Goal: Task Accomplishment & Management: Use online tool/utility

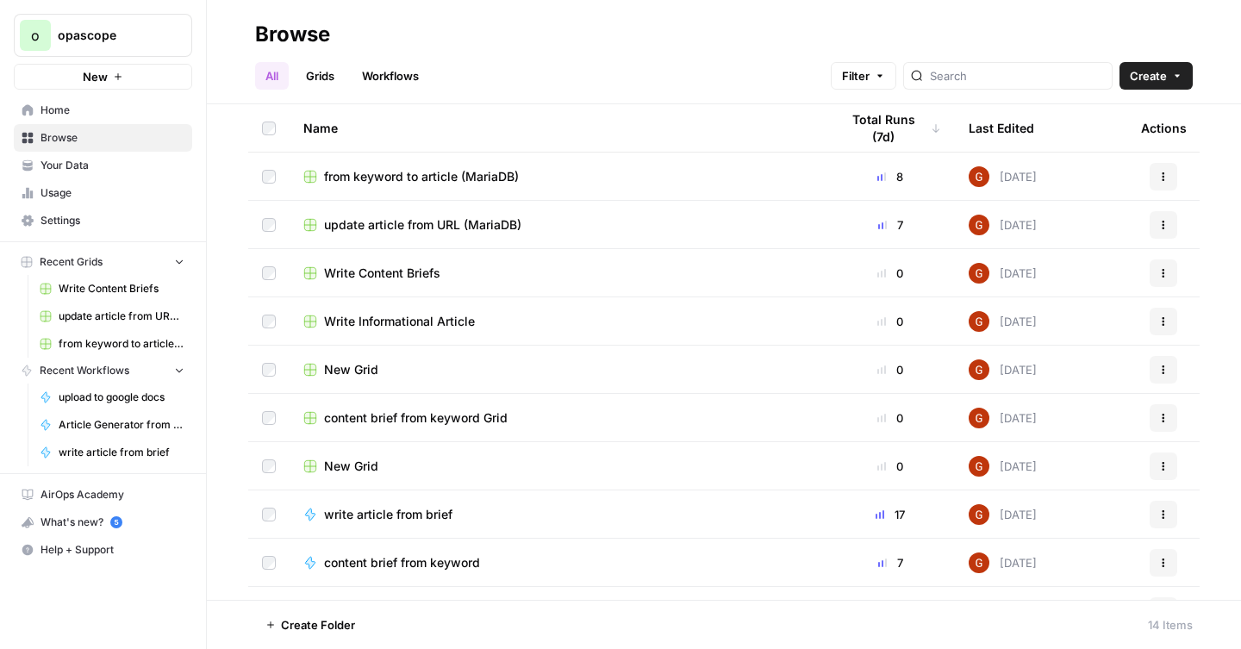
click at [410, 77] on link "Workflows" at bounding box center [391, 76] width 78 height 28
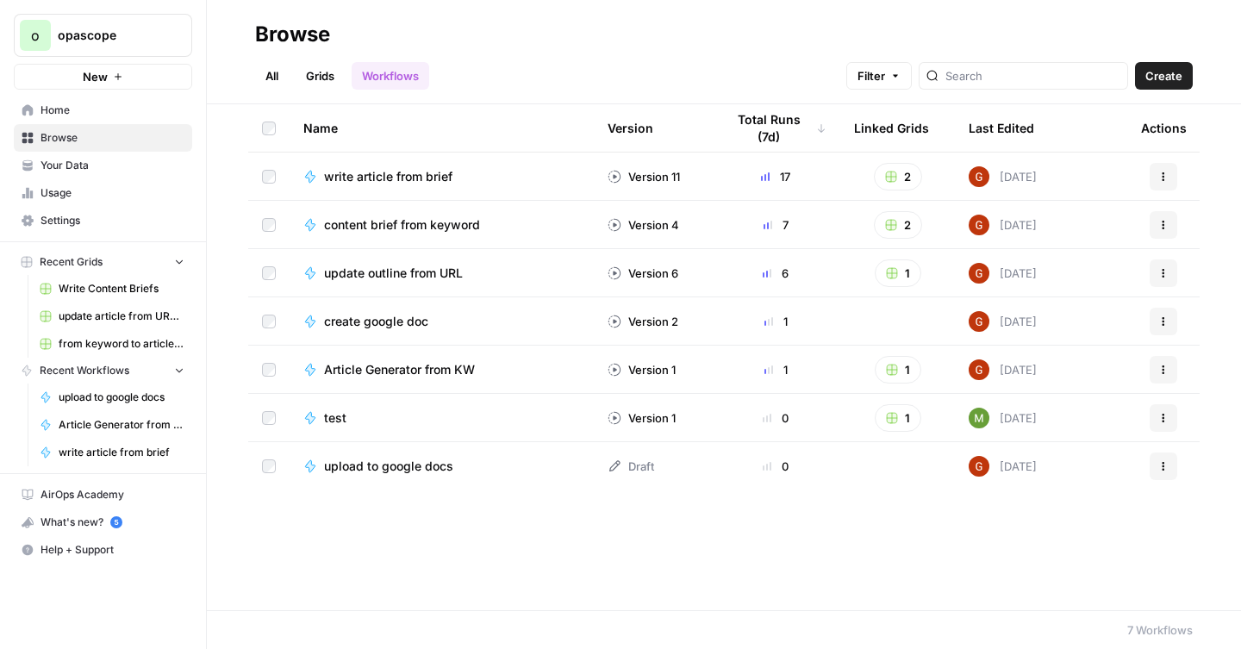
click at [426, 177] on span "write article from brief" at bounding box center [388, 176] width 128 height 17
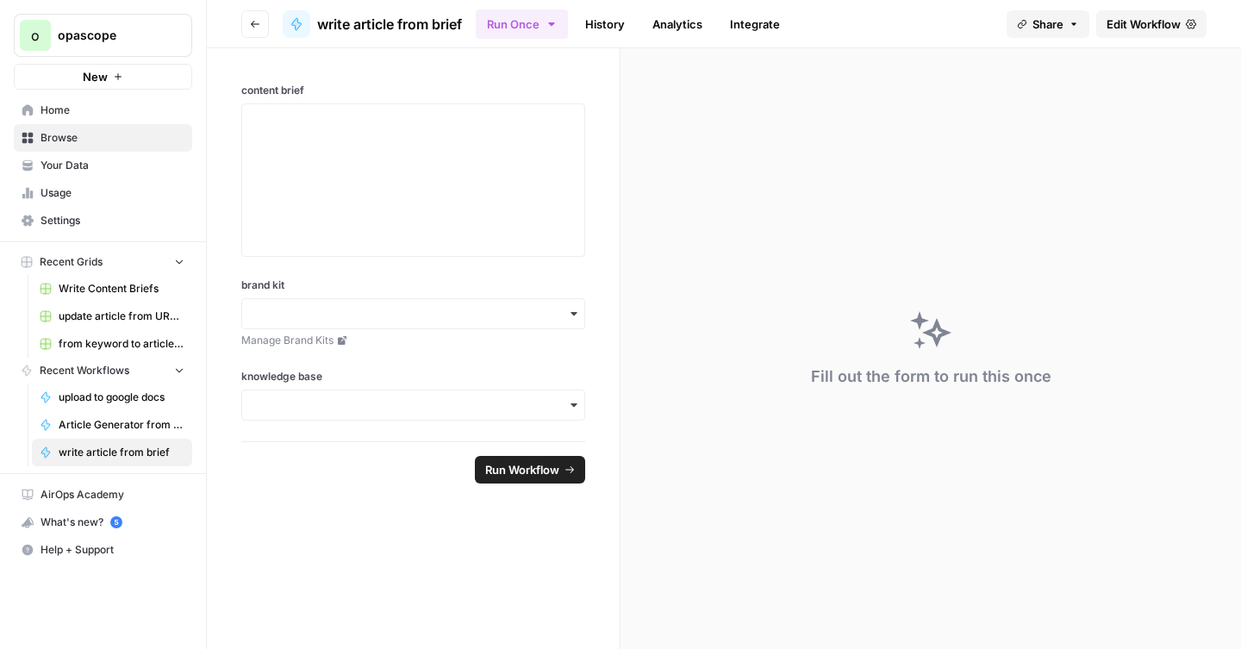
click at [1128, 30] on span "Edit Workflow" at bounding box center [1143, 24] width 74 height 17
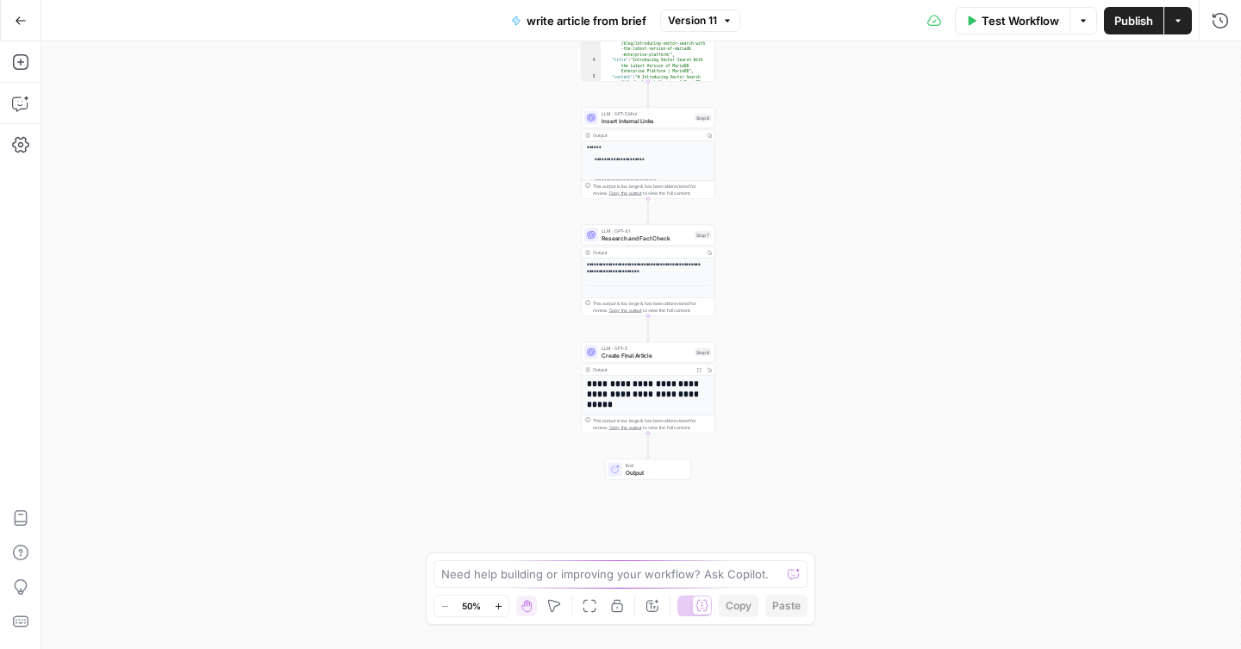
drag, startPoint x: 788, startPoint y: 498, endPoint x: 793, endPoint y: 226, distance: 272.3
click at [794, 227] on div "**********" at bounding box center [640, 344] width 1199 height 607
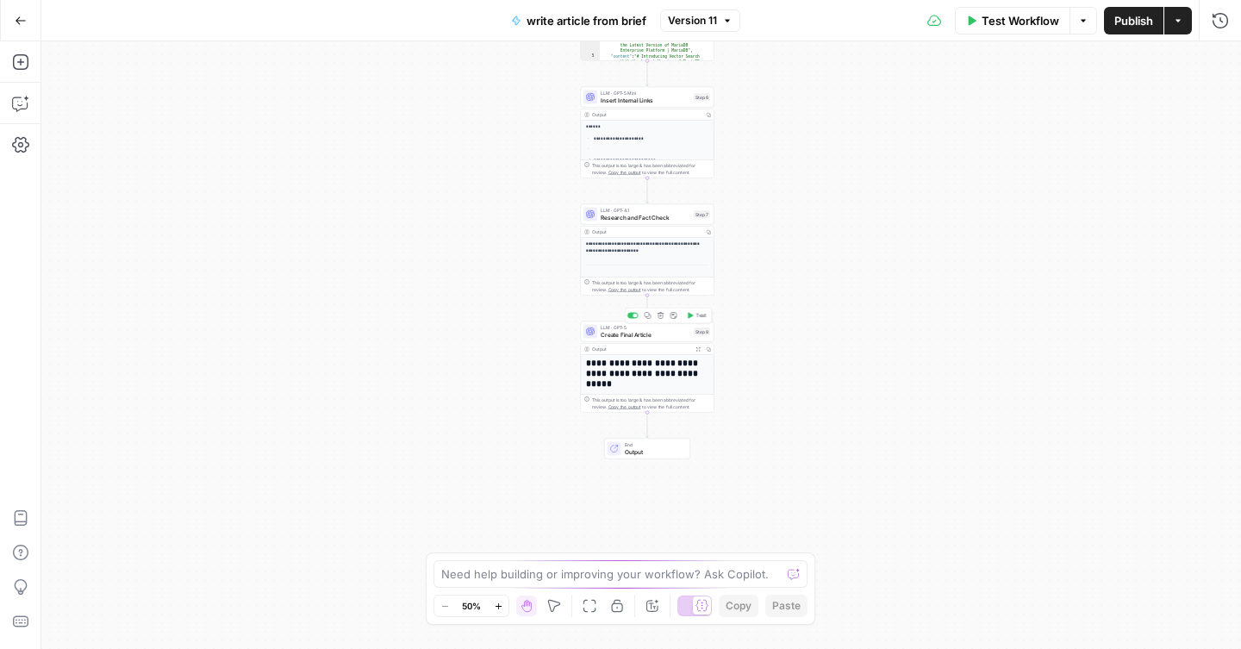
click at [646, 339] on div "LLM · GPT-5 Create Final Article Step 8 Copy step Delete step Add Note Test" at bounding box center [648, 331] width 134 height 21
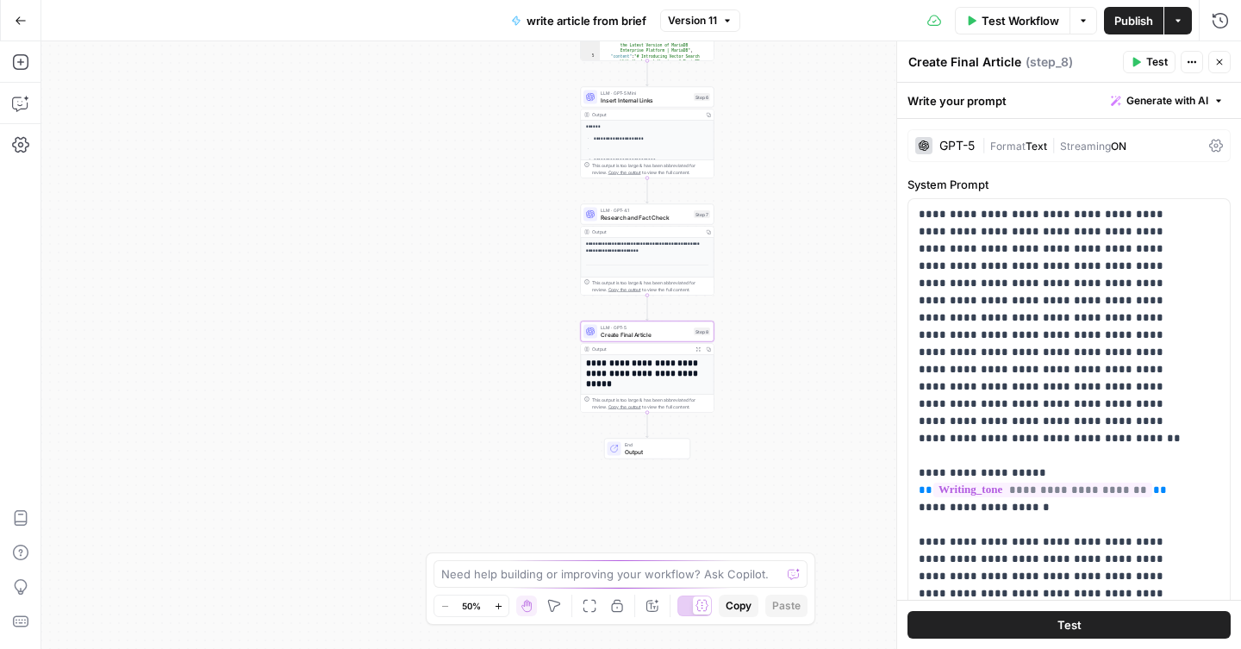
click at [694, 364] on h1 "**********" at bounding box center [644, 373] width 116 height 30
click at [699, 349] on icon "button" at bounding box center [698, 349] width 4 height 4
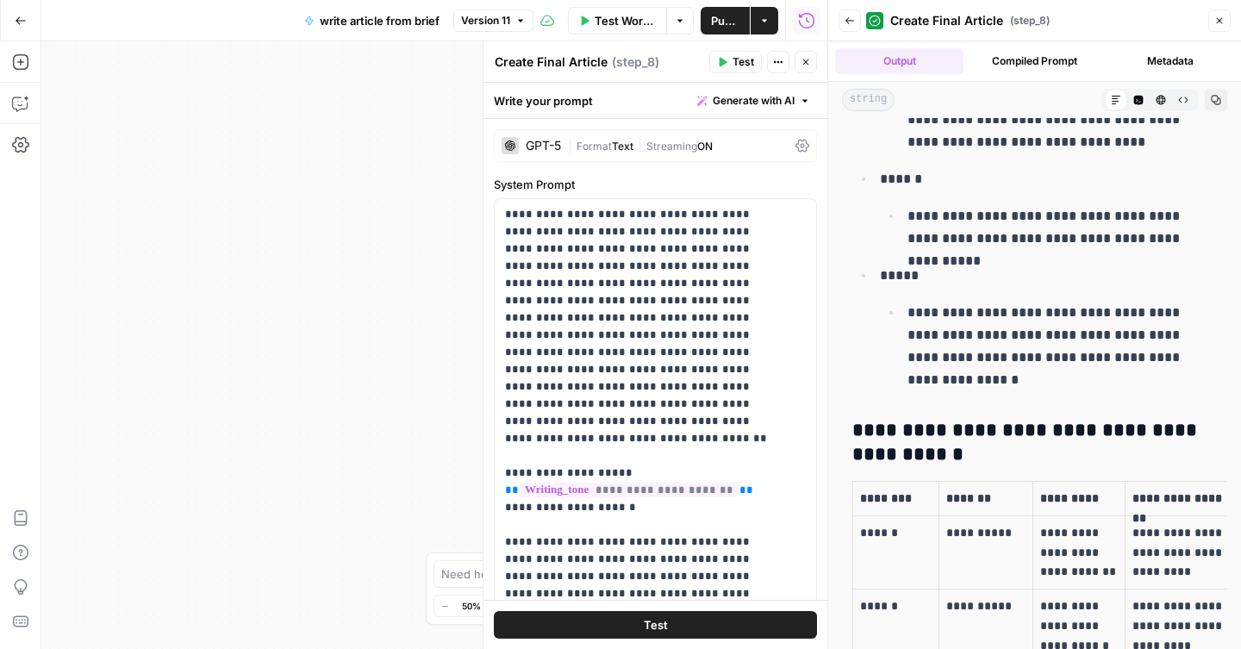
scroll to position [1862, 0]
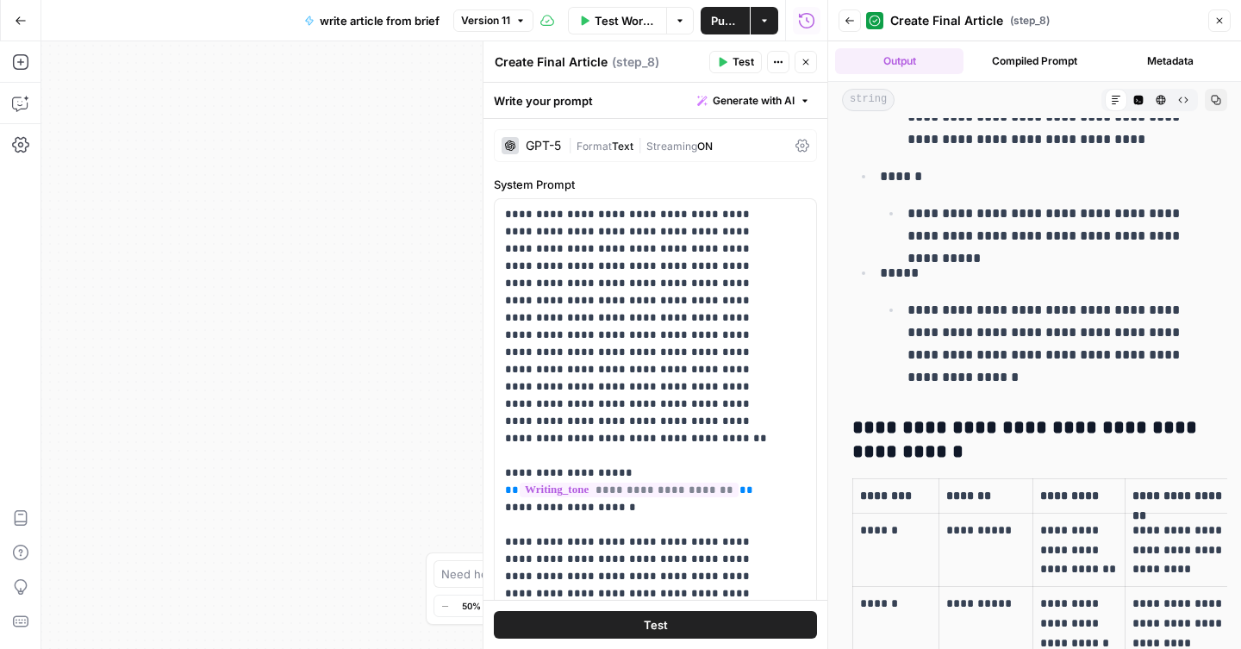
click at [795, 145] on icon at bounding box center [802, 146] width 14 height 14
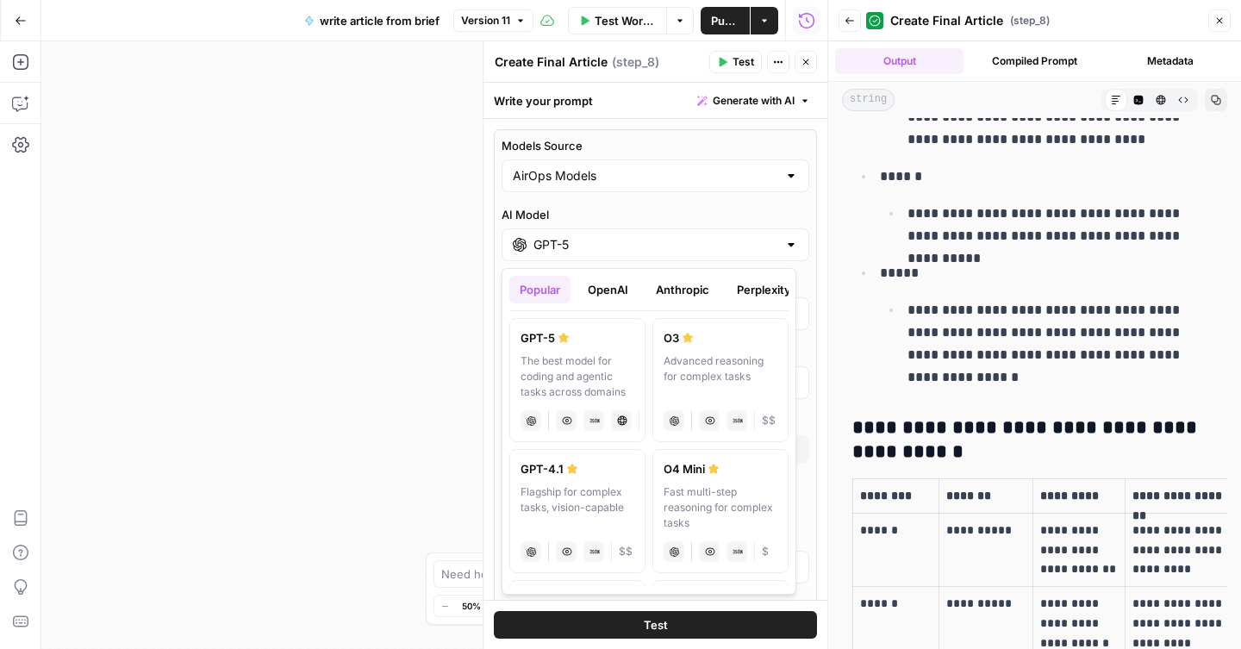
click at [666, 239] on input "GPT-5" at bounding box center [655, 244] width 244 height 17
click at [750, 288] on button "Perplexity" at bounding box center [763, 290] width 75 height 28
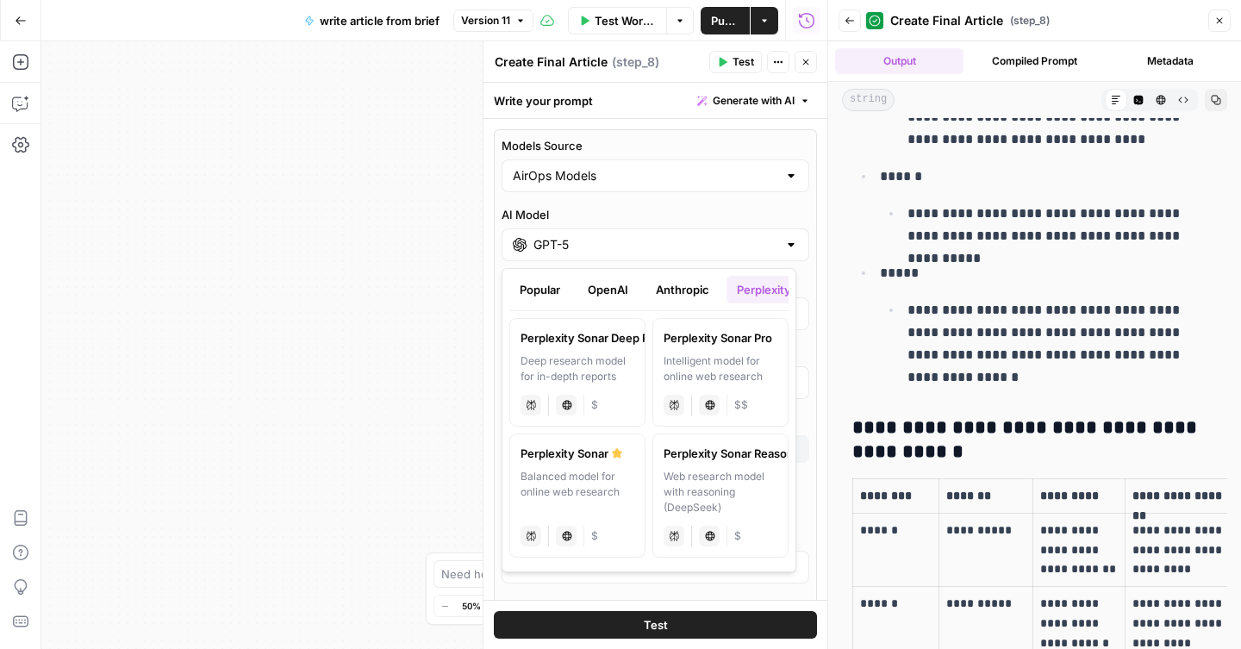
scroll to position [0, 138]
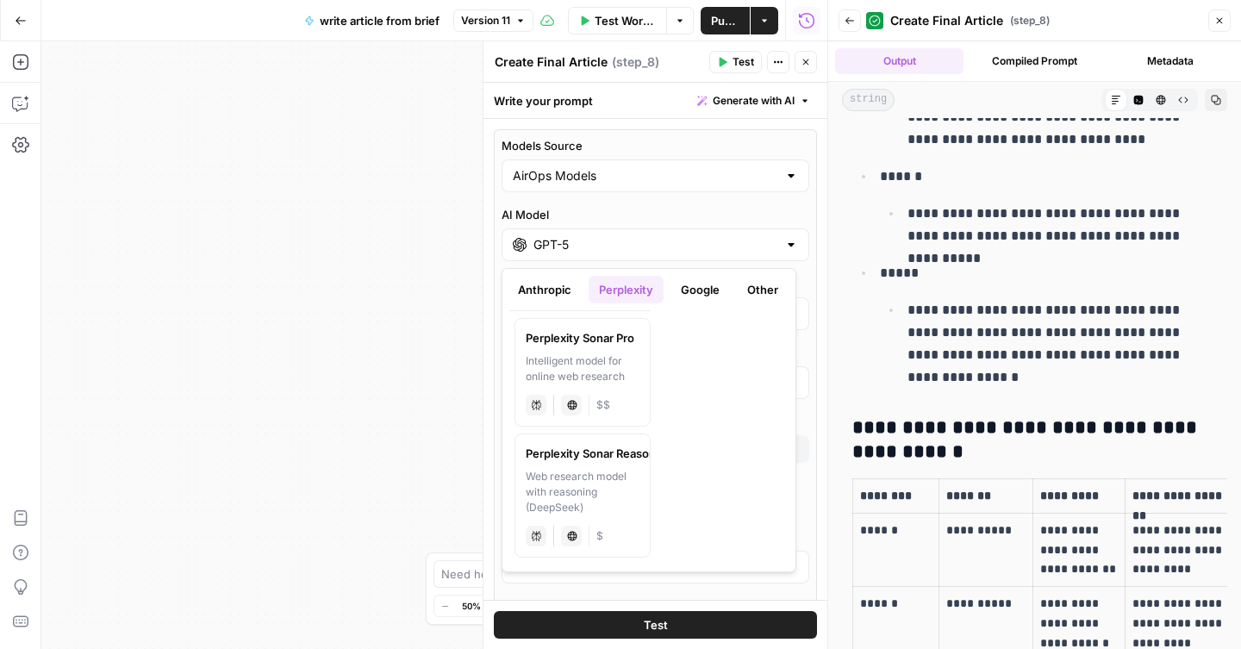
click at [707, 294] on button "Google" at bounding box center [699, 290] width 59 height 28
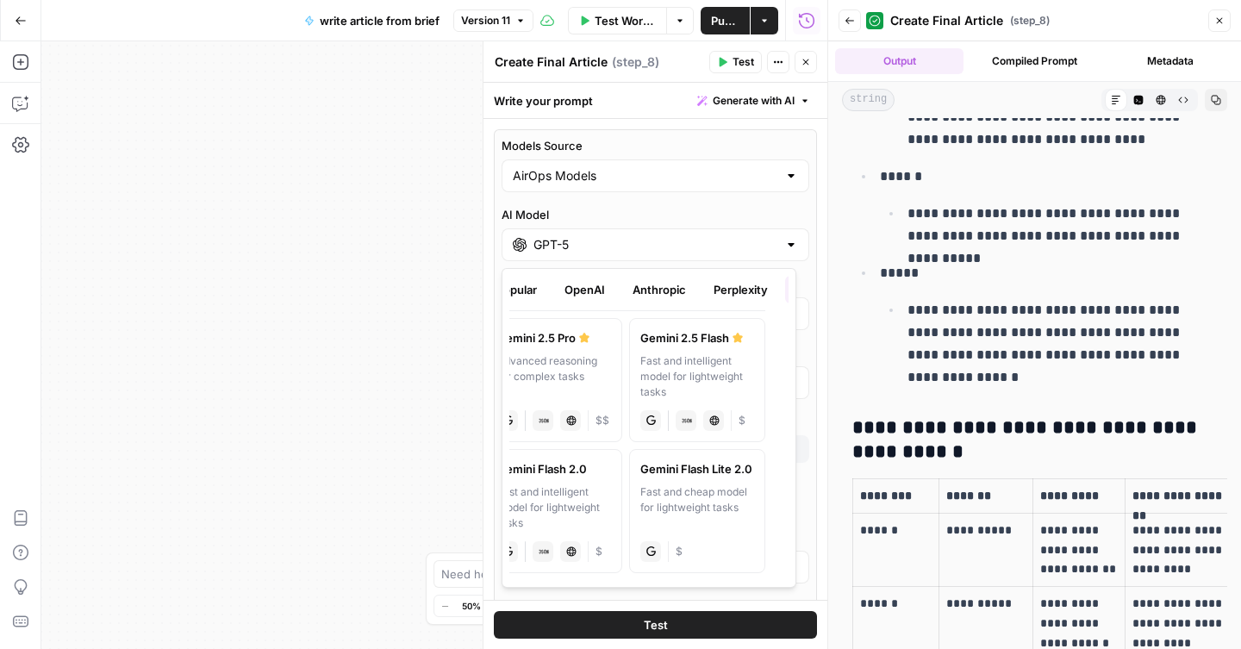
scroll to position [0, 0]
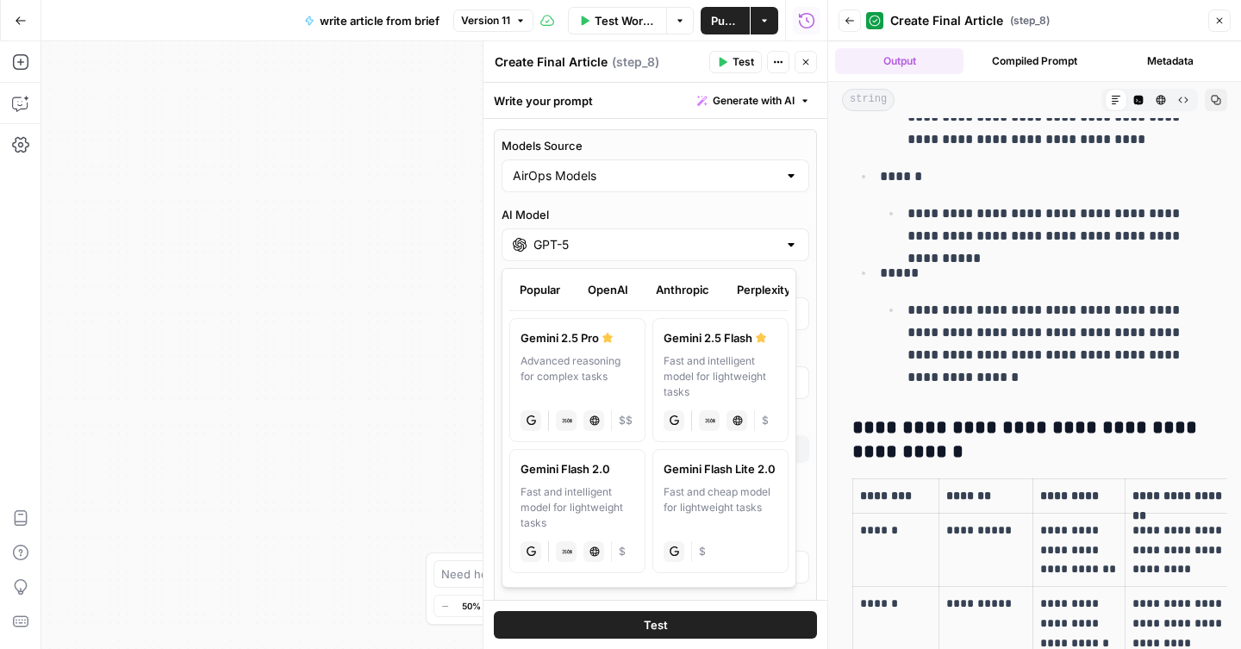
click at [702, 298] on button "Anthropic" at bounding box center [682, 290] width 74 height 28
click at [600, 499] on div "Hybrid reasoning: fast answers or deep thinking" at bounding box center [577, 507] width 114 height 47
type input "[PERSON_NAME] 4"
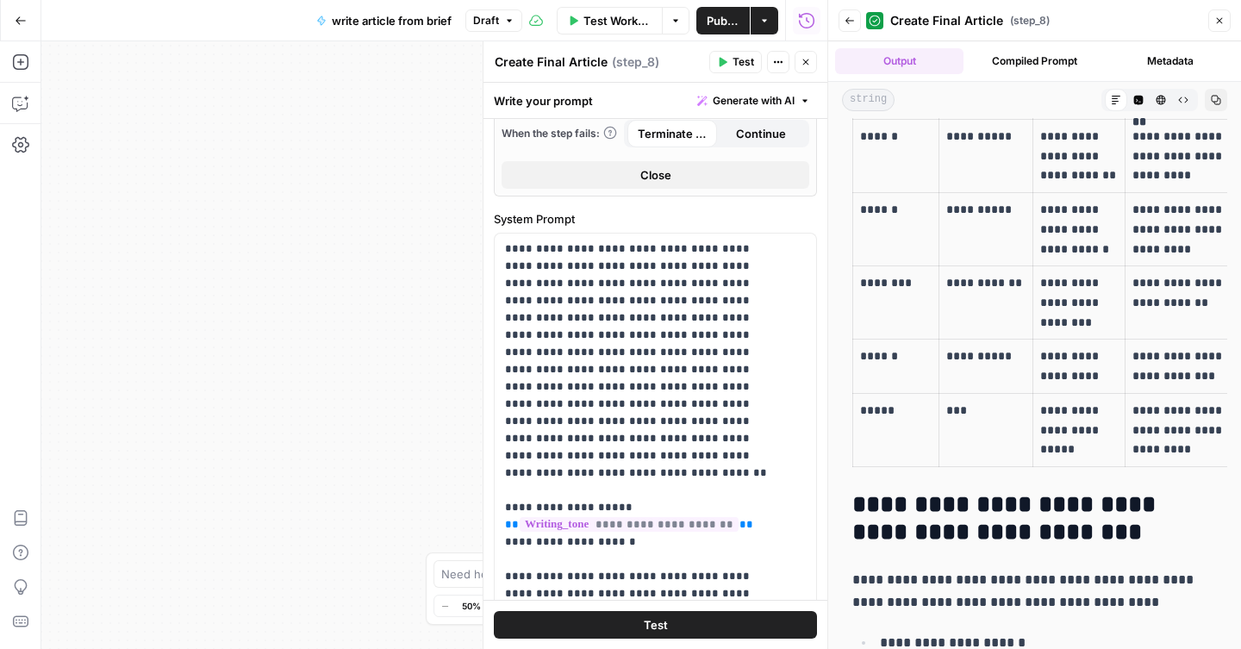
scroll to position [2313, 0]
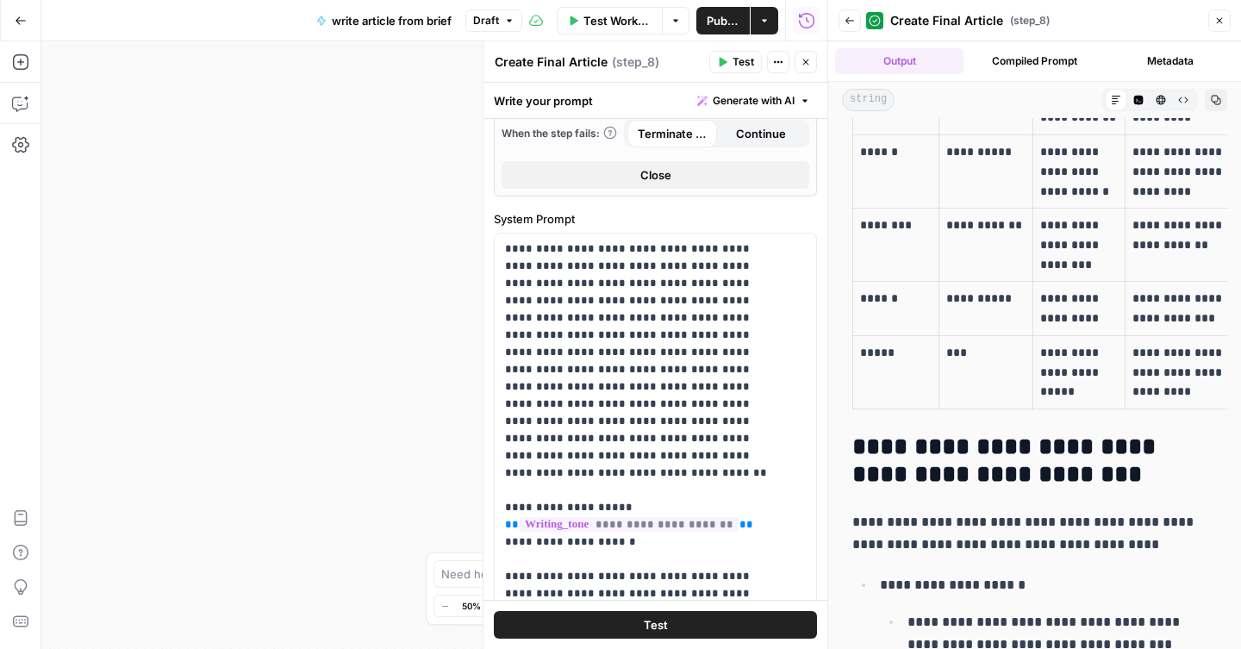
click at [769, 24] on button "Actions" at bounding box center [764, 21] width 28 height 28
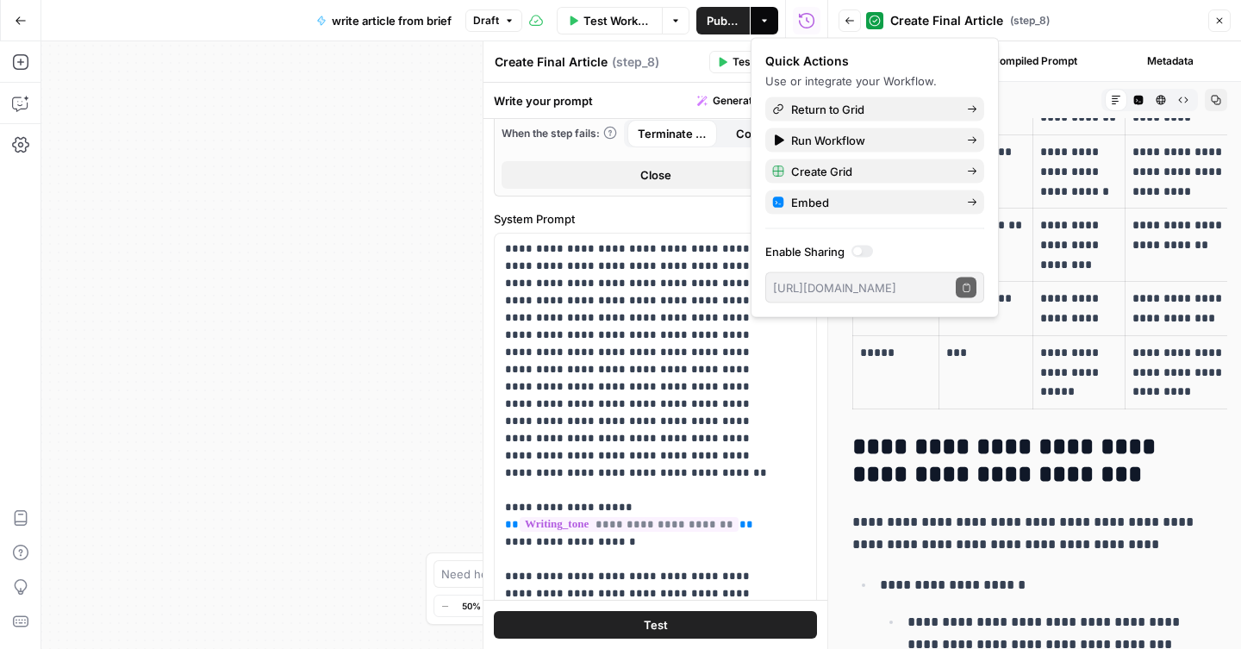
click at [861, 253] on div at bounding box center [857, 251] width 9 height 9
click at [966, 283] on icon "button" at bounding box center [965, 287] width 7 height 9
click at [1071, 38] on header "Back Create Final Article ( step_8 ) Close" at bounding box center [1034, 20] width 413 height 41
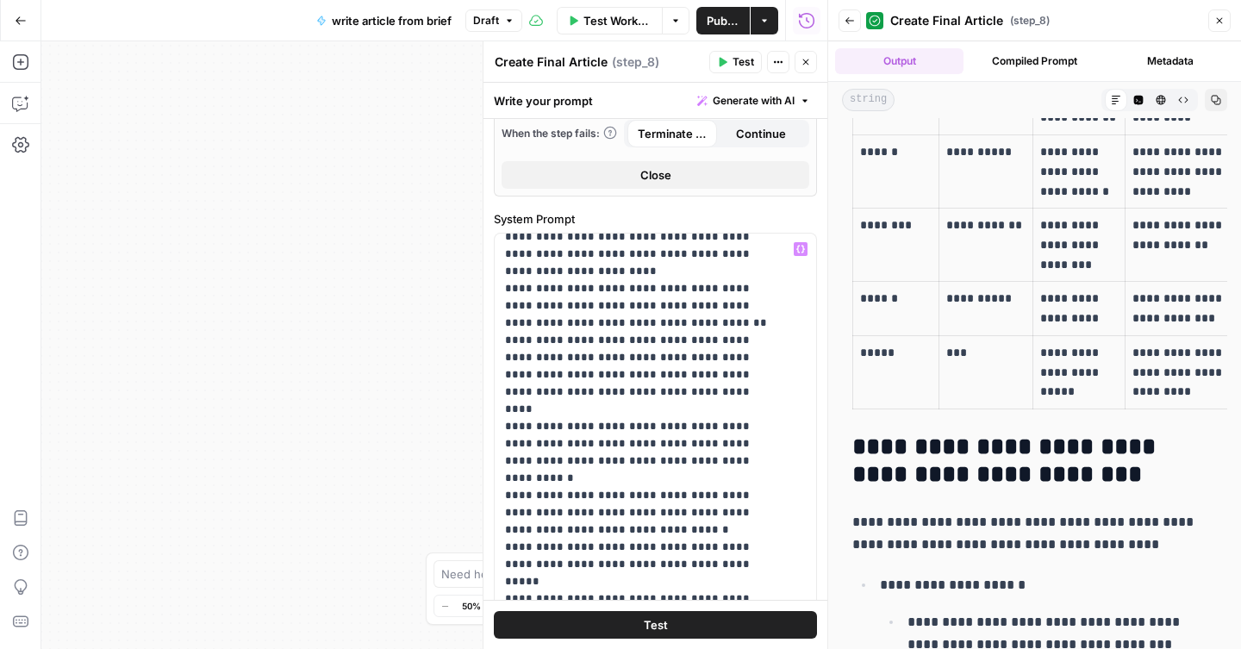
scroll to position [651, 0]
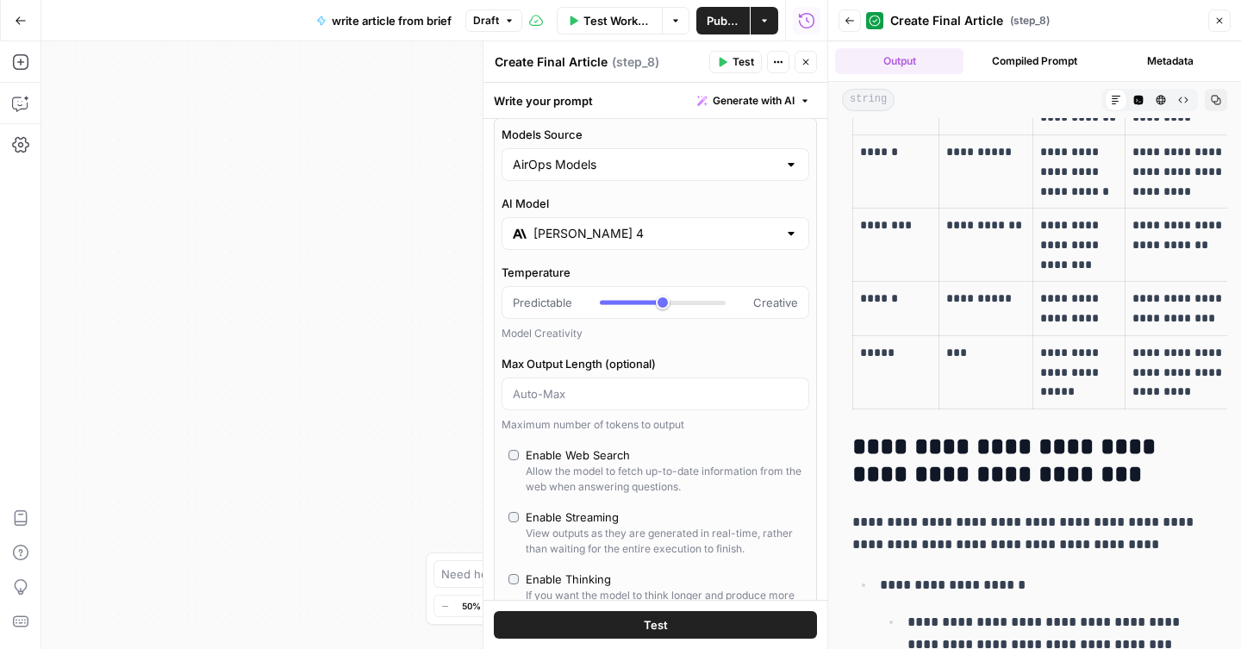
scroll to position [0, 0]
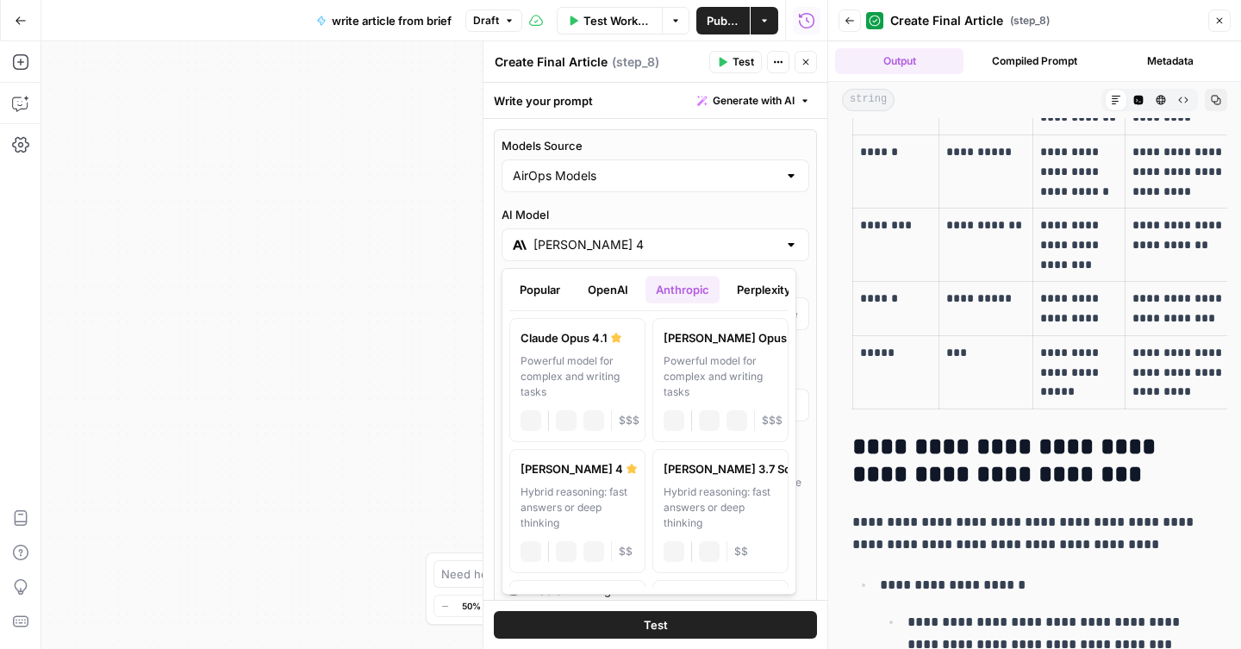
click at [682, 250] on input "[PERSON_NAME] 4" at bounding box center [655, 244] width 244 height 17
click at [671, 353] on div "Powerful model for complex and writing tasks" at bounding box center [720, 376] width 114 height 47
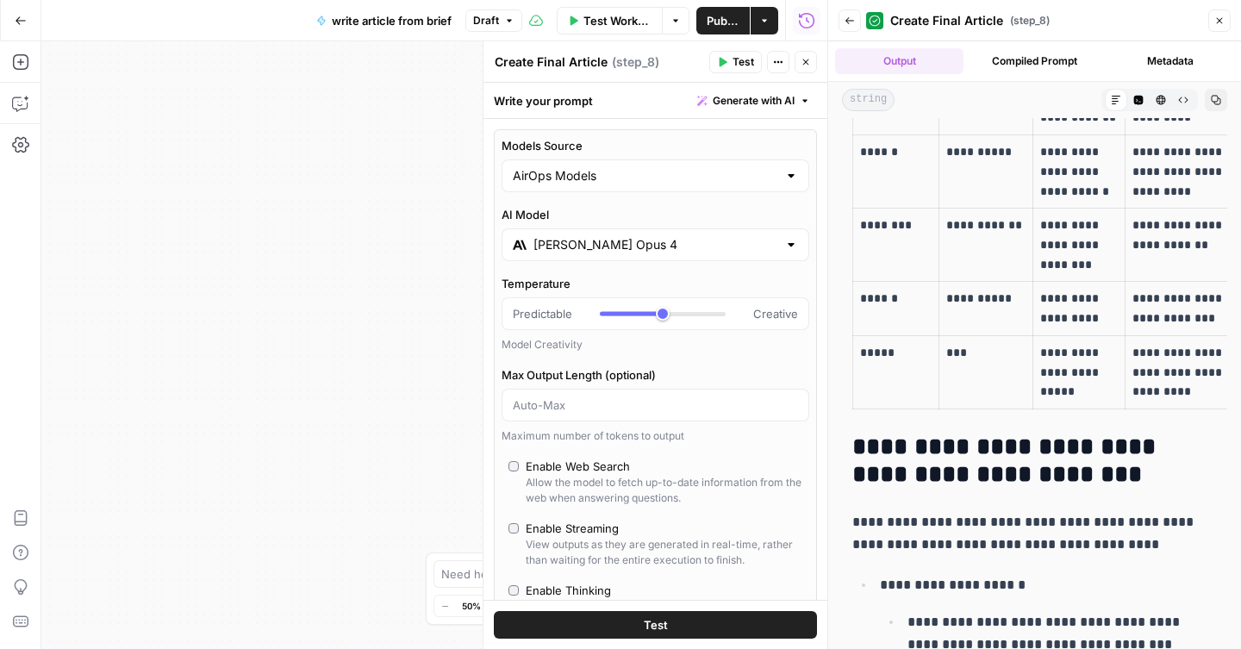
click at [702, 252] on input "[PERSON_NAME] Opus 4" at bounding box center [655, 244] width 244 height 17
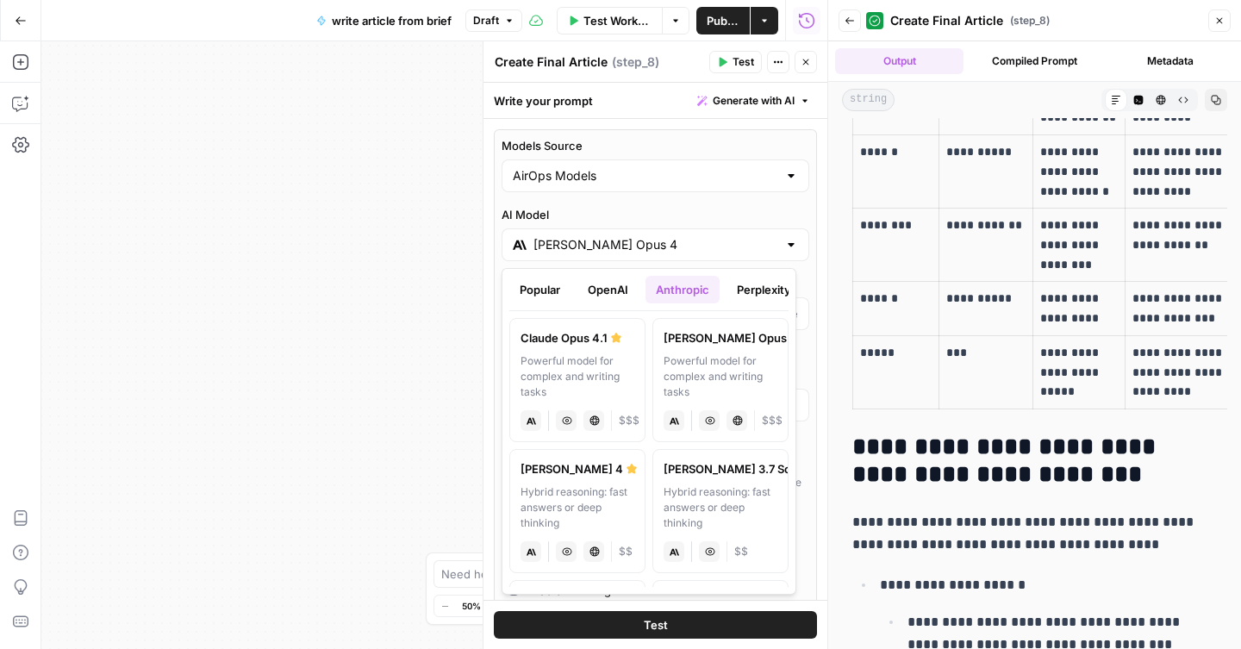
click at [582, 354] on div "Powerful model for complex and writing tasks" at bounding box center [577, 376] width 114 height 47
type input "Claude Opus 4.1"
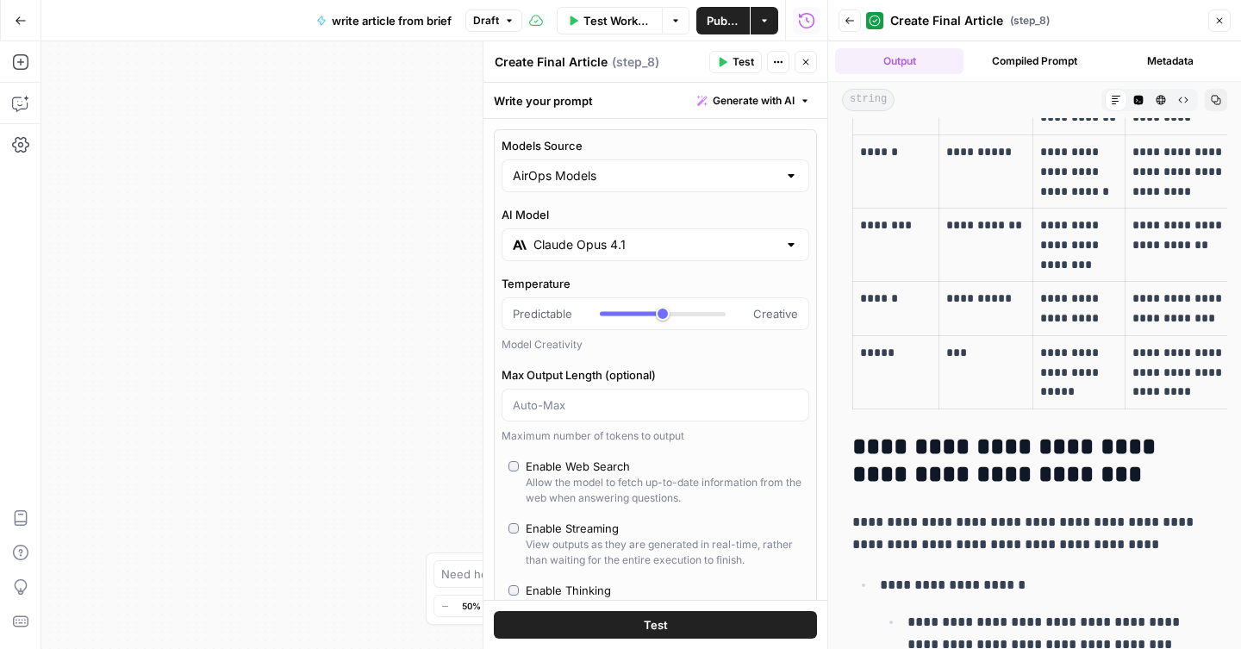
click at [692, 630] on button "Test" at bounding box center [655, 625] width 323 height 28
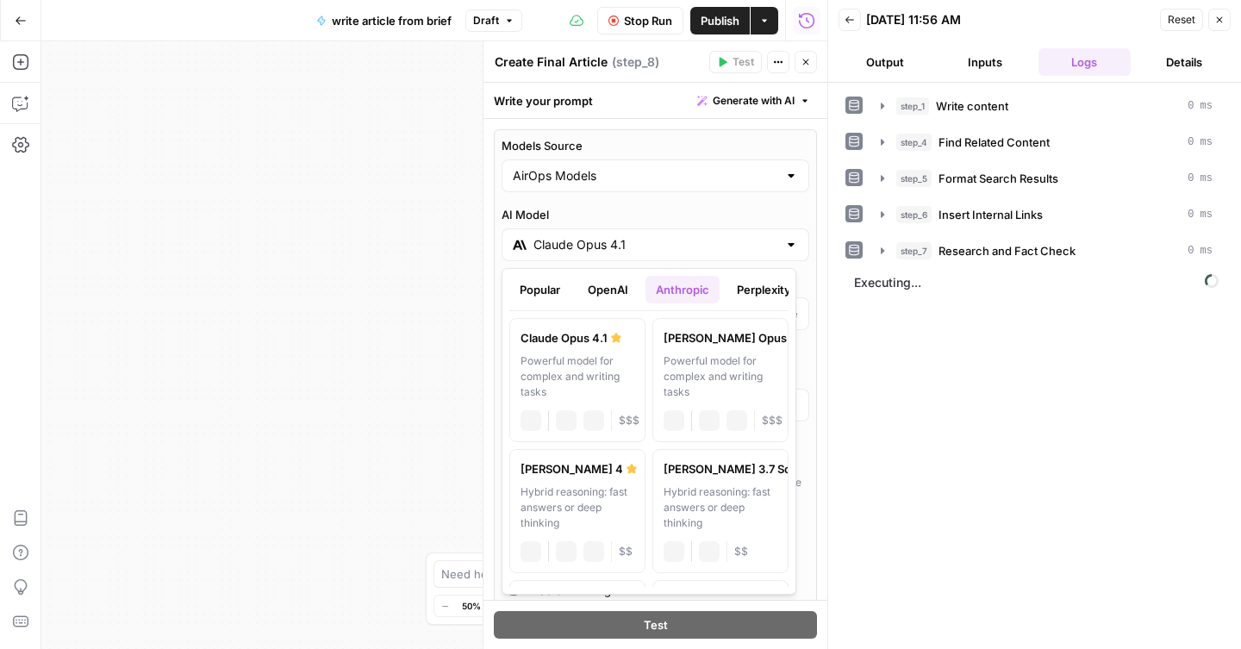
click at [784, 247] on div at bounding box center [791, 244] width 14 height 17
click at [613, 287] on button "OpenAI" at bounding box center [607, 290] width 61 height 28
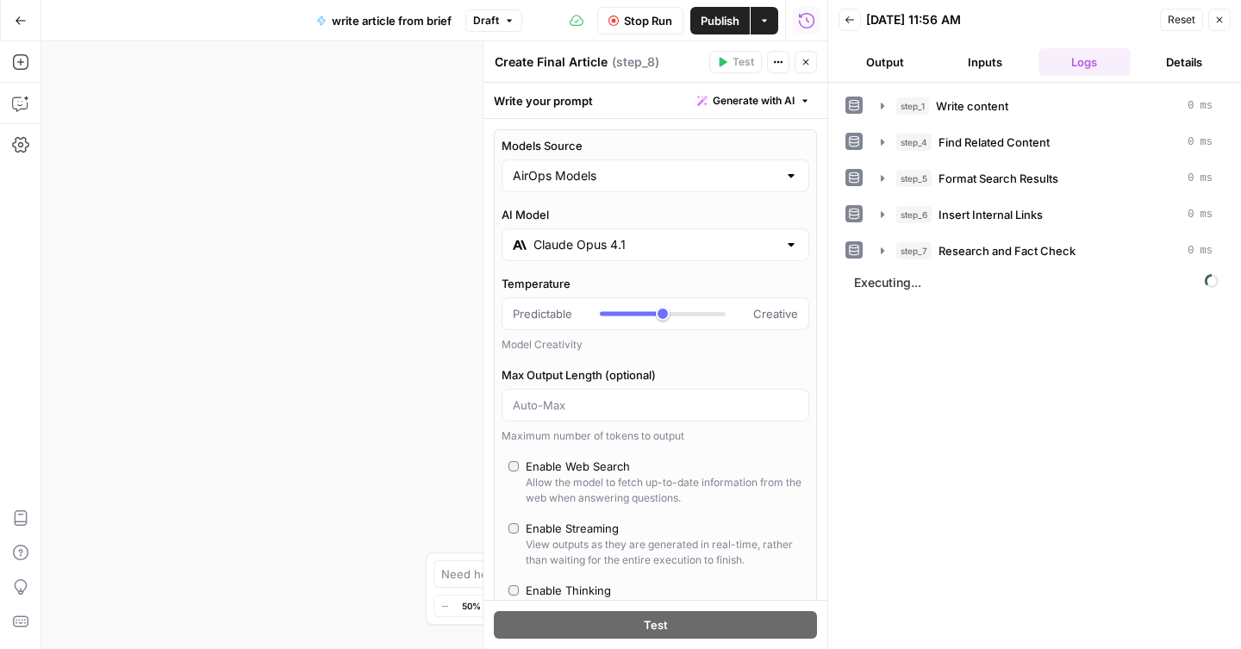
click at [784, 179] on div at bounding box center [791, 175] width 14 height 17
drag, startPoint x: 708, startPoint y: 242, endPoint x: 675, endPoint y: 243, distance: 33.6
click at [675, 243] on span "My Models" at bounding box center [645, 242] width 258 height 17
type input "My Models"
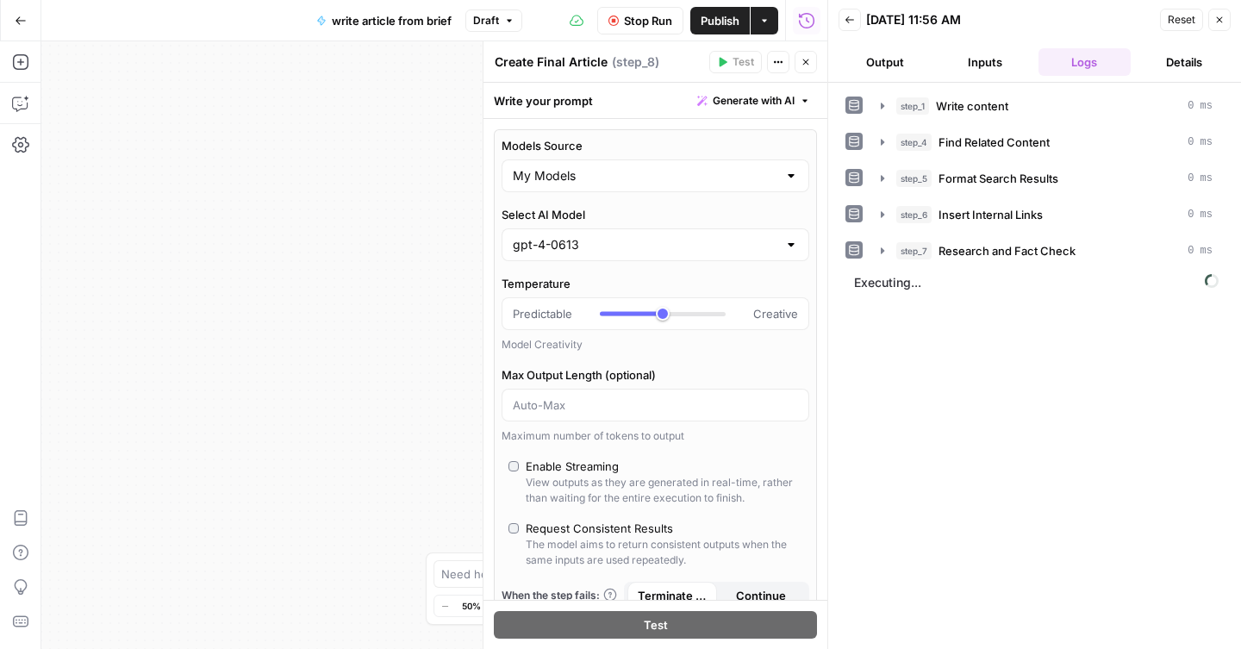
click at [784, 246] on div at bounding box center [791, 244] width 14 height 17
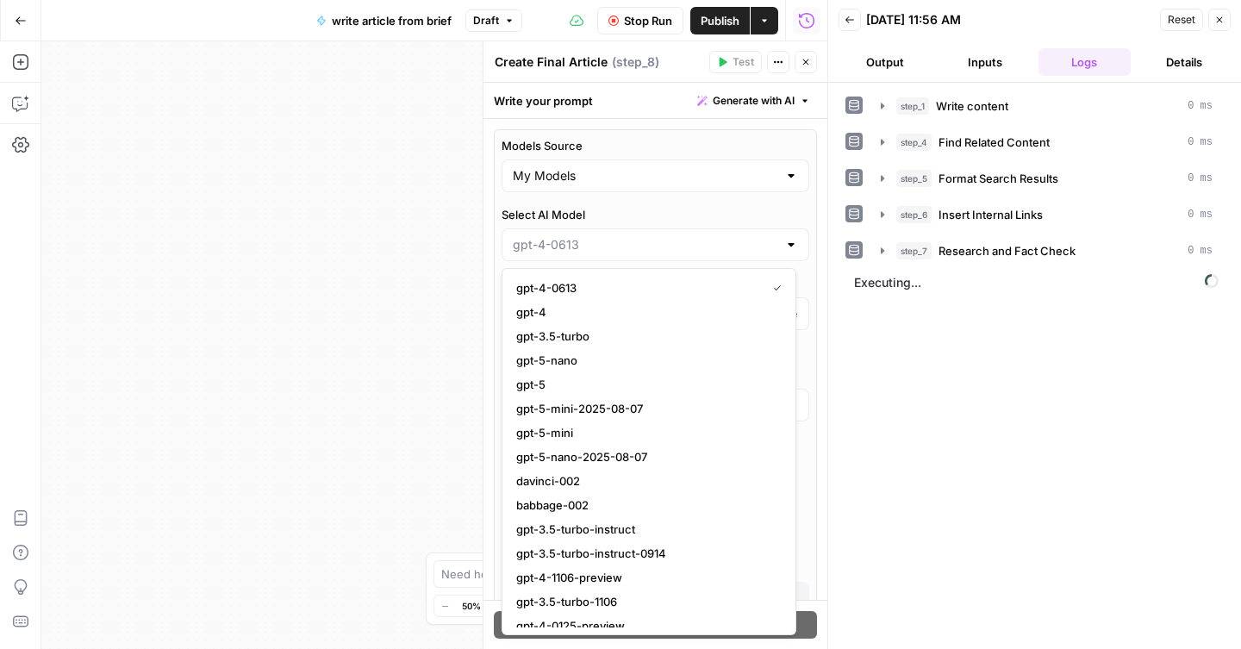
type input "gpt-4-0613"
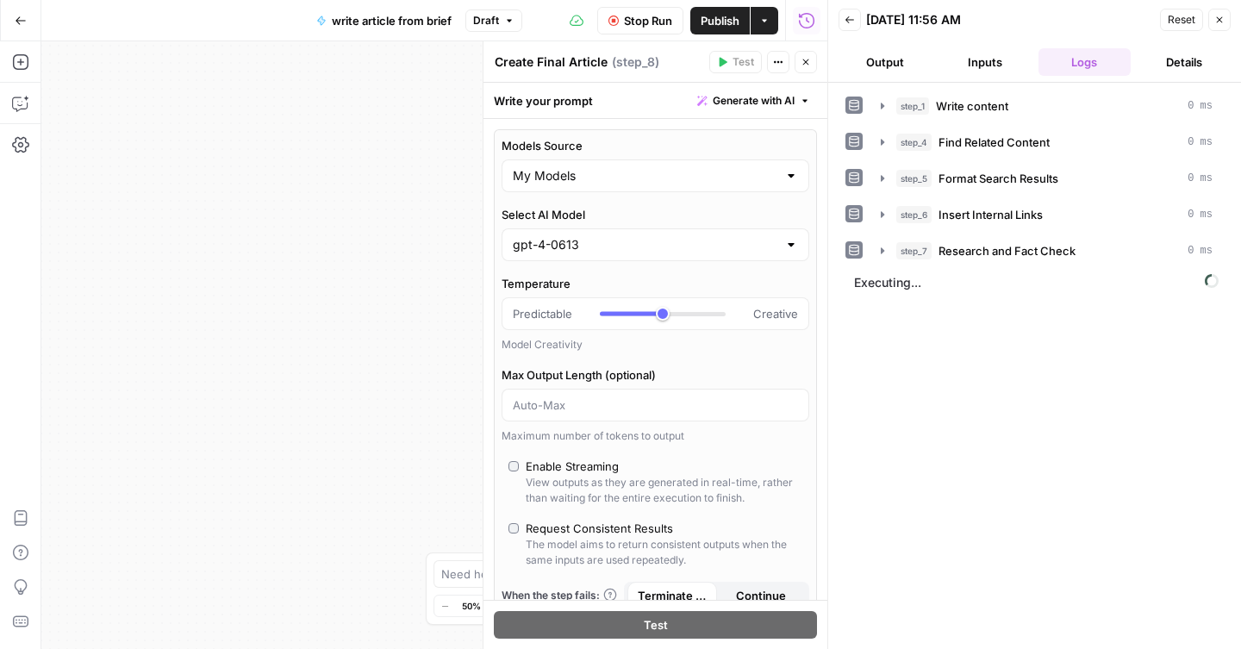
click at [784, 176] on div at bounding box center [791, 175] width 14 height 17
click at [664, 217] on span "AirOps Models" at bounding box center [645, 218] width 258 height 17
type input "AirOps Models"
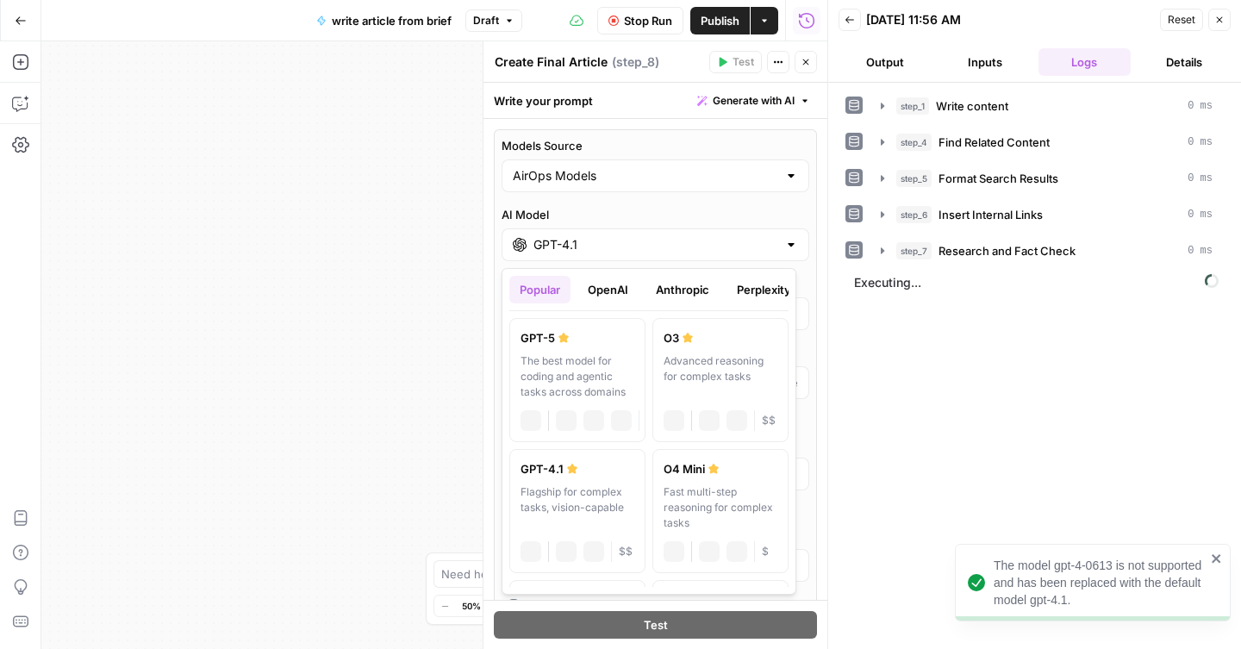
click at [751, 248] on input "GPT-4.1" at bounding box center [655, 244] width 244 height 17
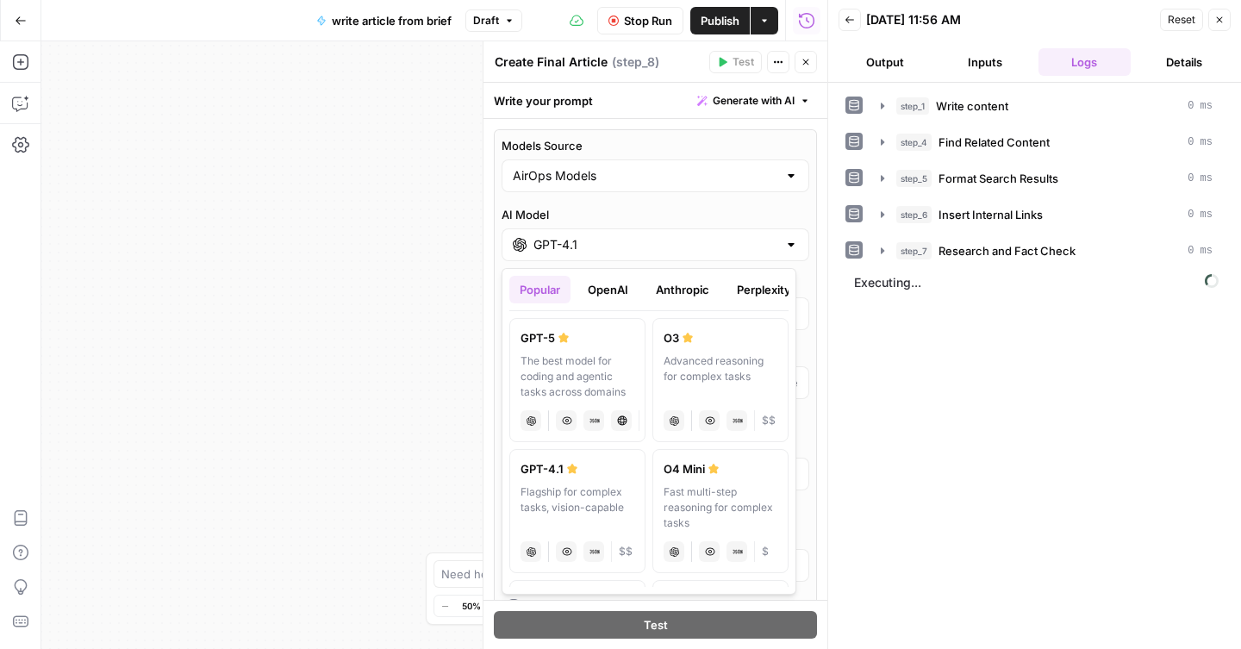
click at [625, 291] on button "OpenAI" at bounding box center [607, 290] width 61 height 28
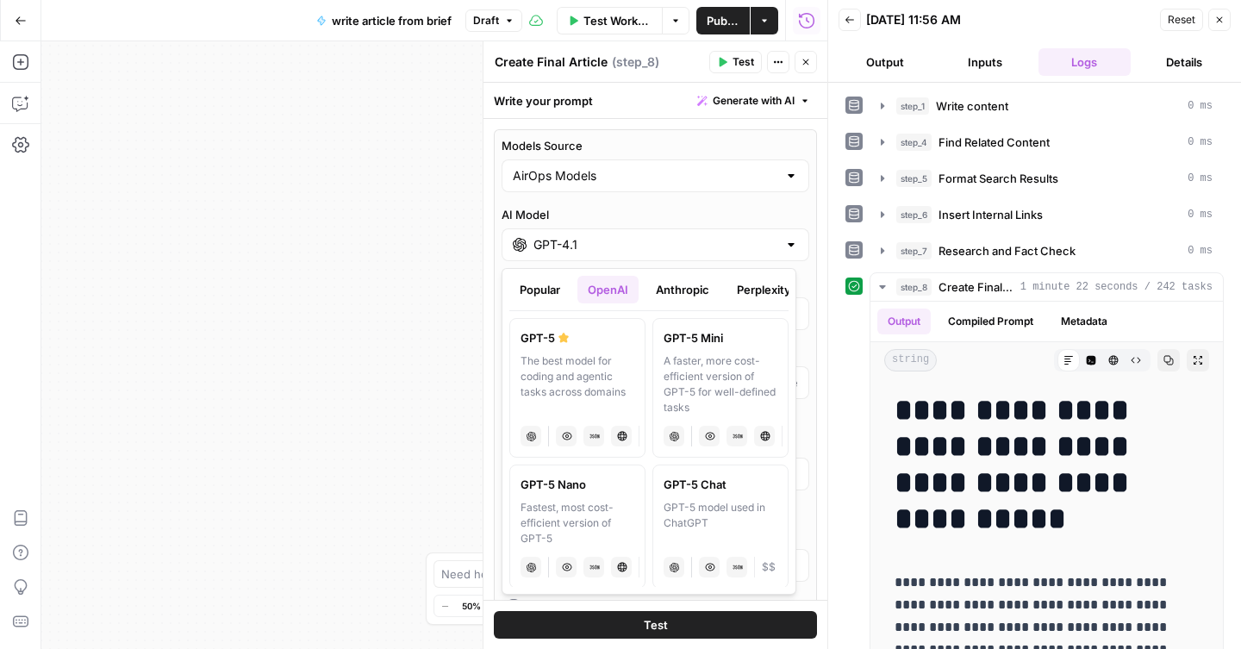
click at [669, 289] on button "Anthropic" at bounding box center [682, 290] width 74 height 28
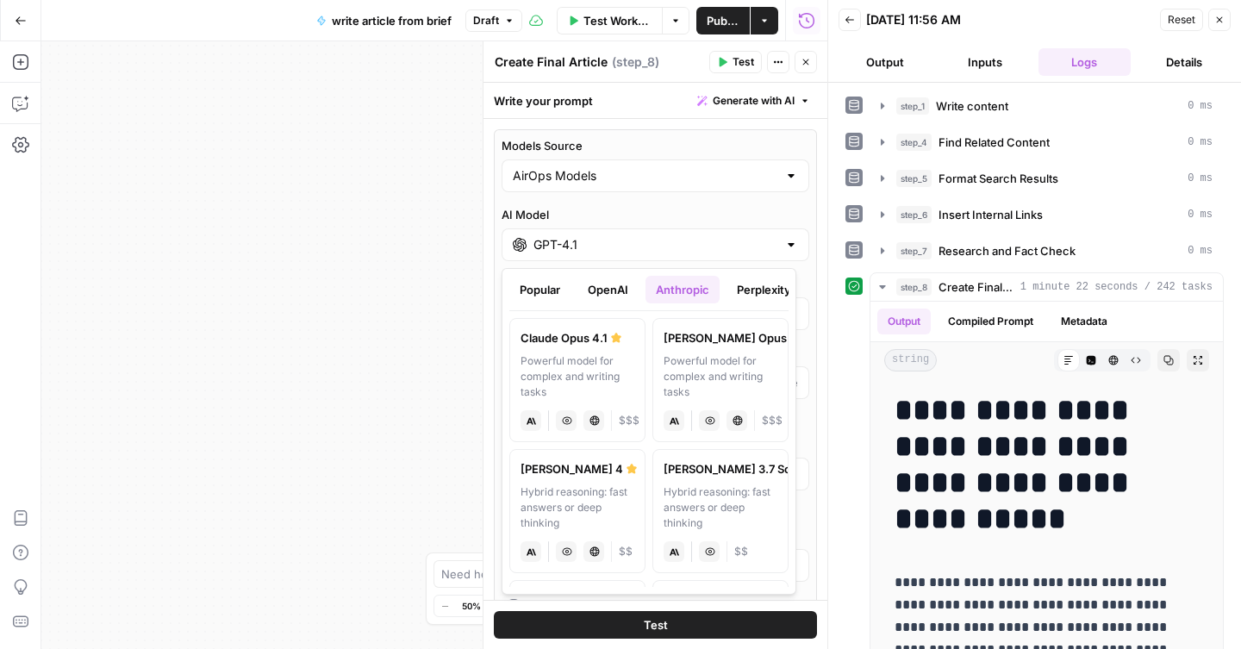
click at [606, 358] on div "Powerful model for complex and writing tasks" at bounding box center [577, 376] width 114 height 47
type input "Claude Opus 4.1"
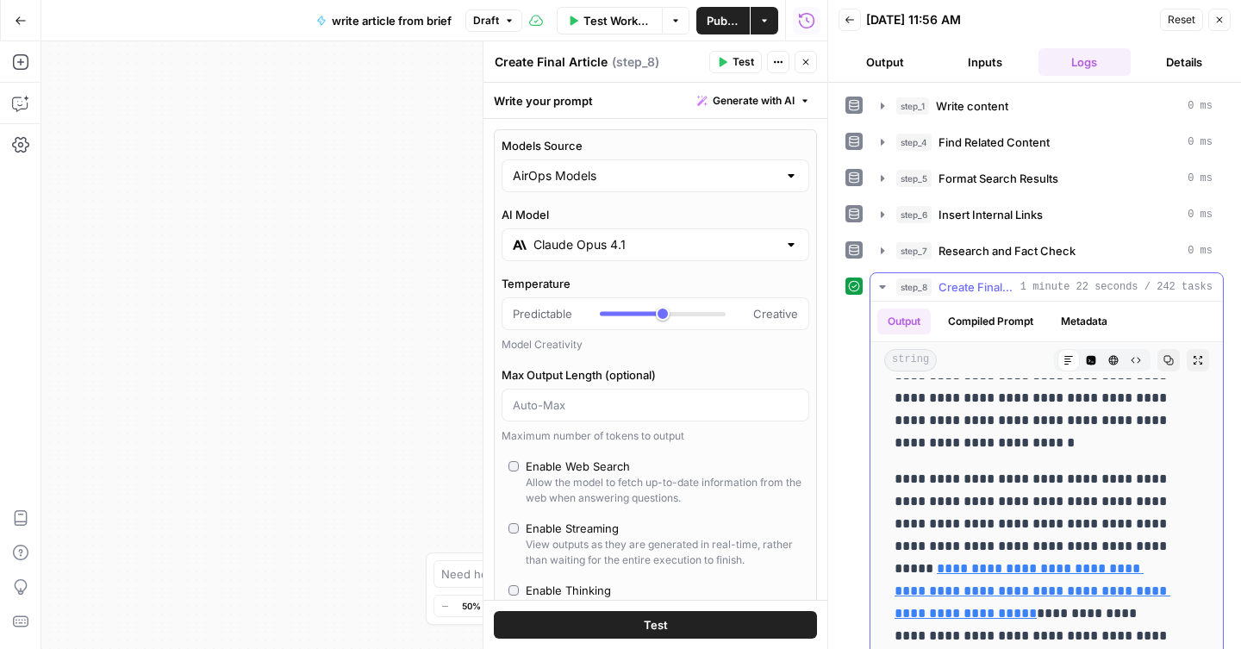
scroll to position [332, 0]
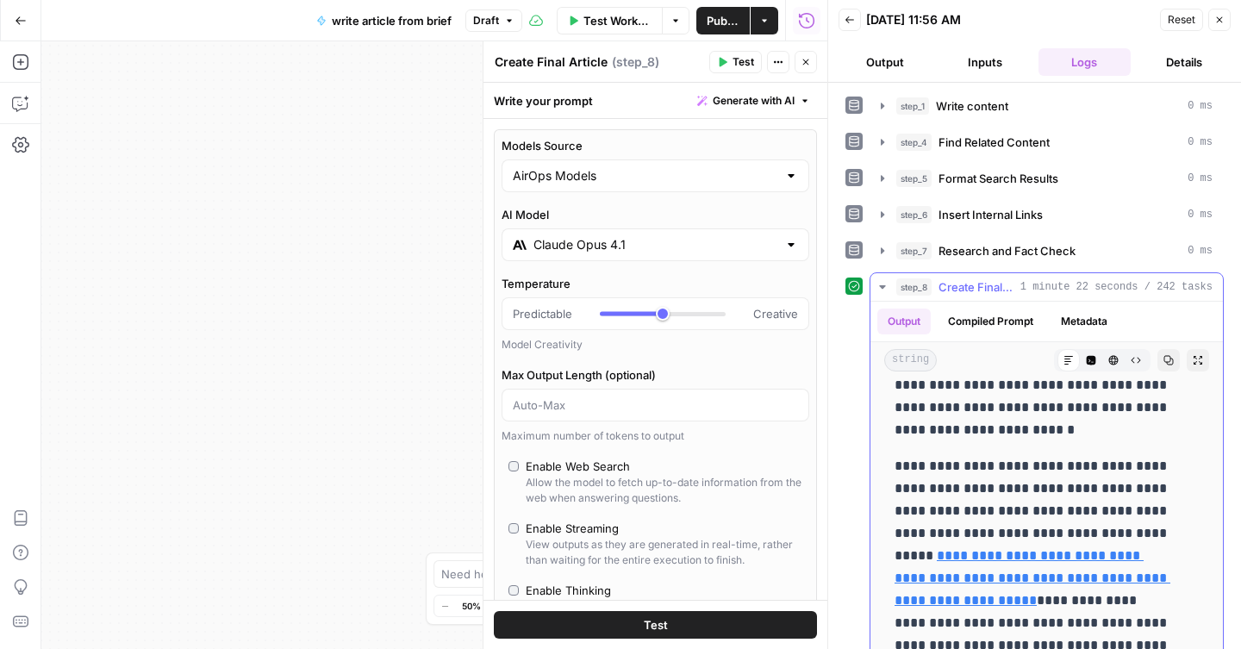
click at [1192, 364] on icon "button" at bounding box center [1197, 360] width 10 height 10
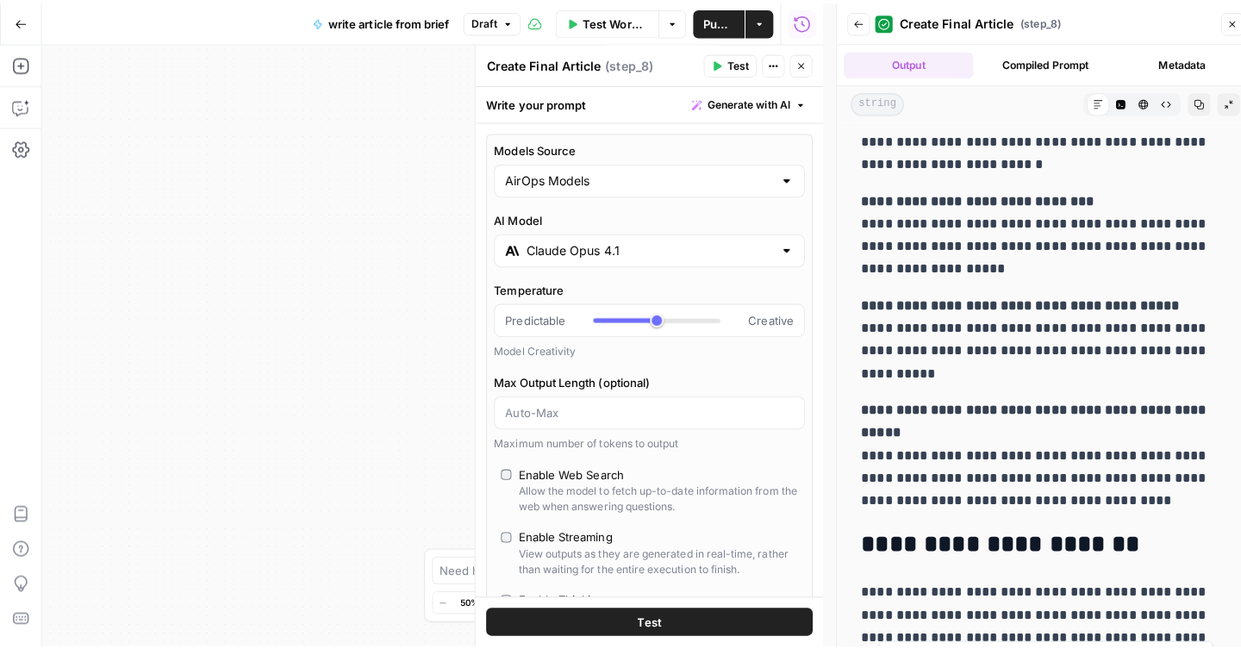
scroll to position [6490, 0]
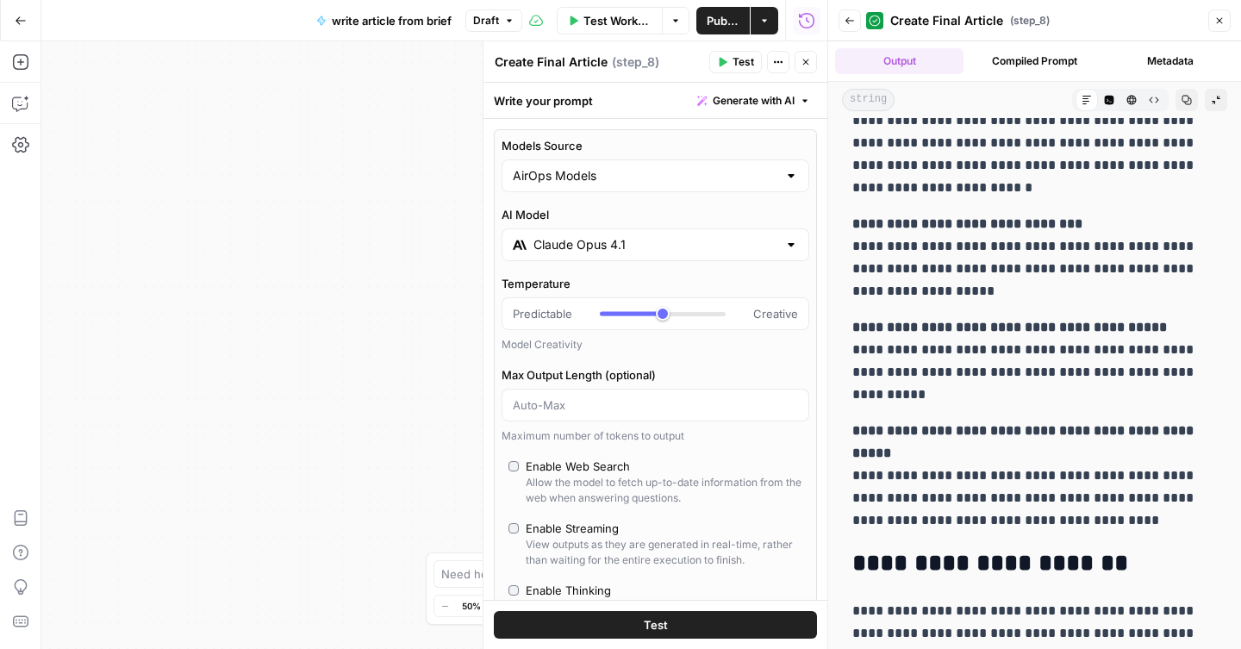
click at [1181, 102] on icon "button" at bounding box center [1186, 100] width 10 height 10
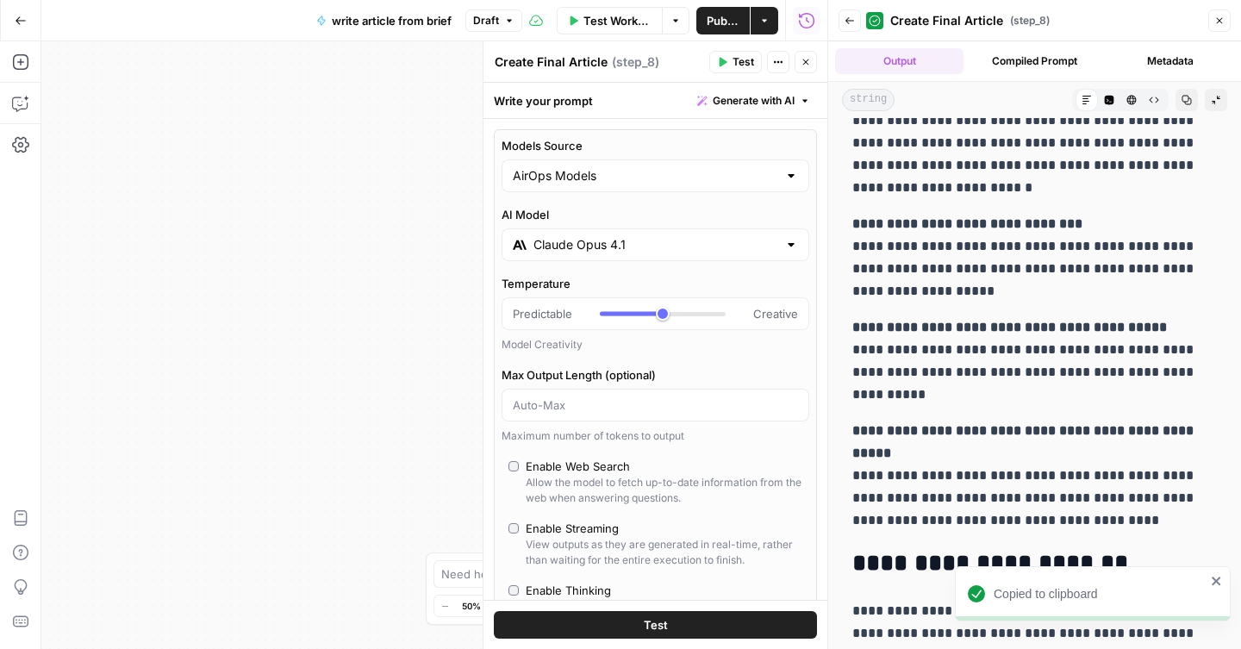
click at [808, 69] on button "Close" at bounding box center [805, 62] width 22 height 22
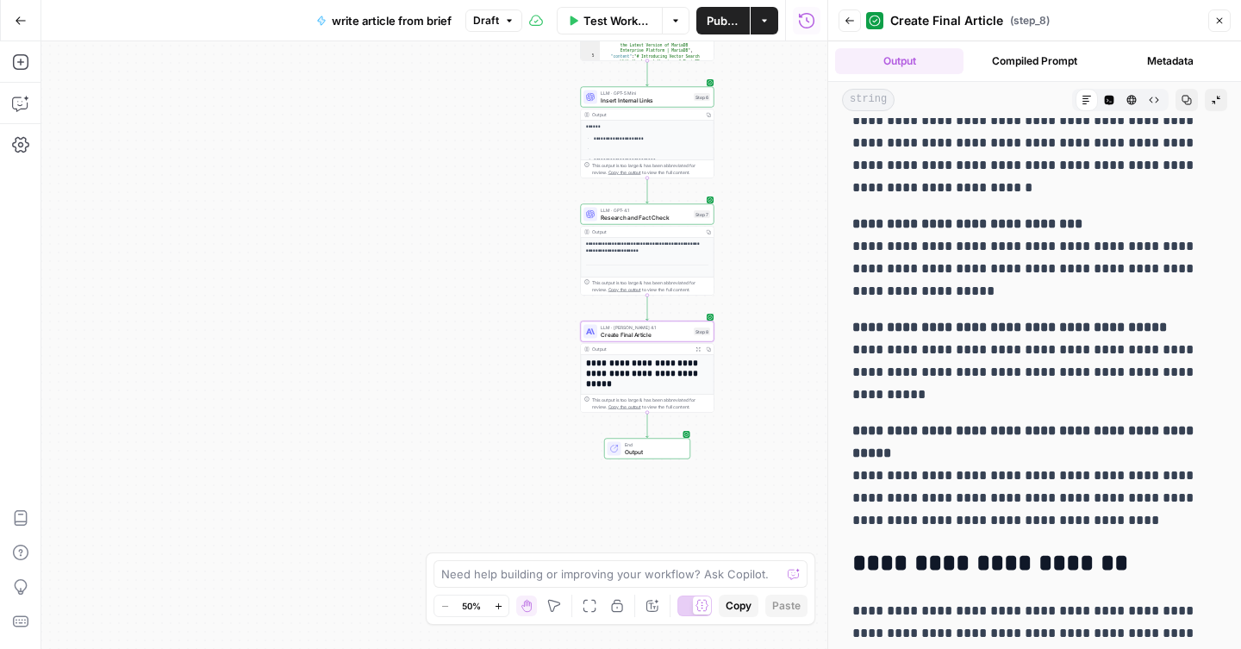
click at [1220, 23] on icon "button" at bounding box center [1219, 21] width 10 height 10
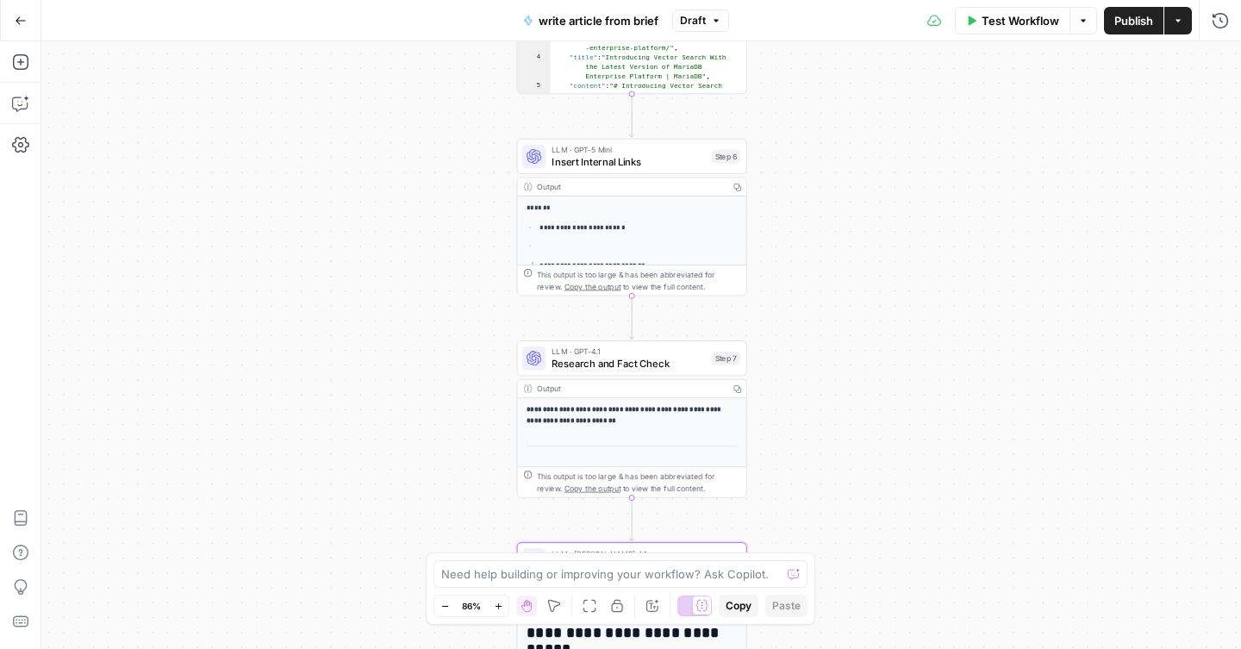
drag, startPoint x: 717, startPoint y: 173, endPoint x: 809, endPoint y: 393, distance: 238.2
click at [809, 393] on div "**********" at bounding box center [640, 344] width 1199 height 607
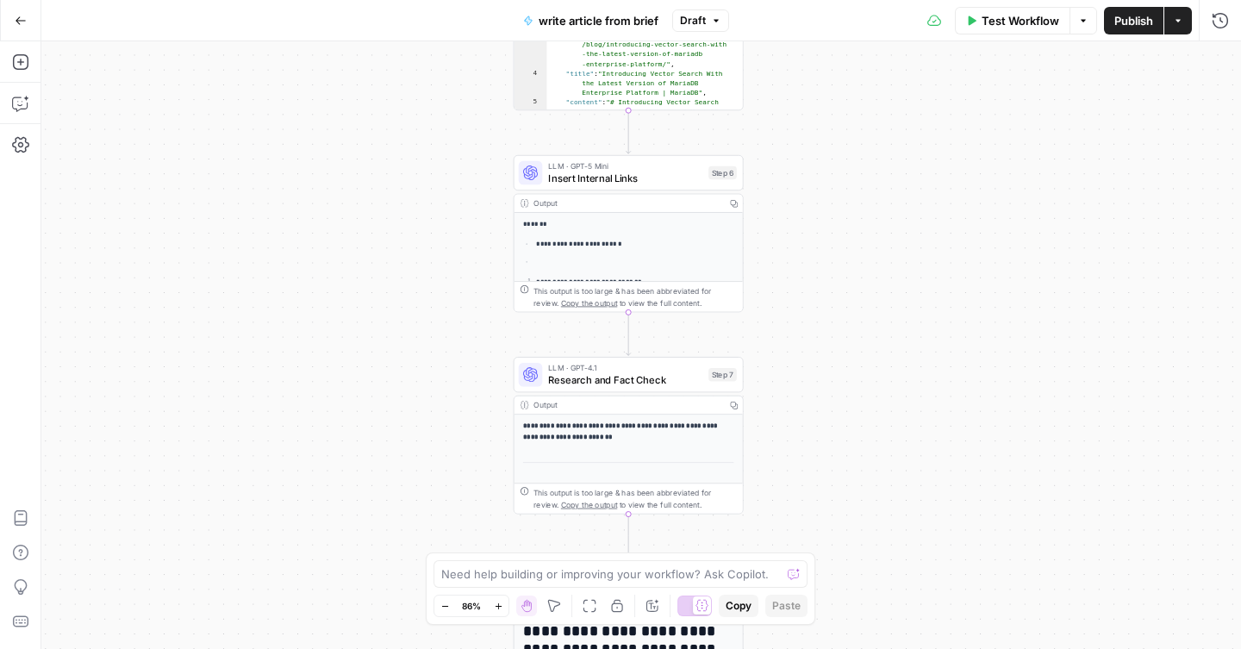
drag, startPoint x: 839, startPoint y: 183, endPoint x: 836, endPoint y: 196, distance: 14.2
click at [836, 196] on div "**********" at bounding box center [640, 344] width 1199 height 607
click at [650, 379] on span "Research and Fact Check" at bounding box center [625, 379] width 154 height 15
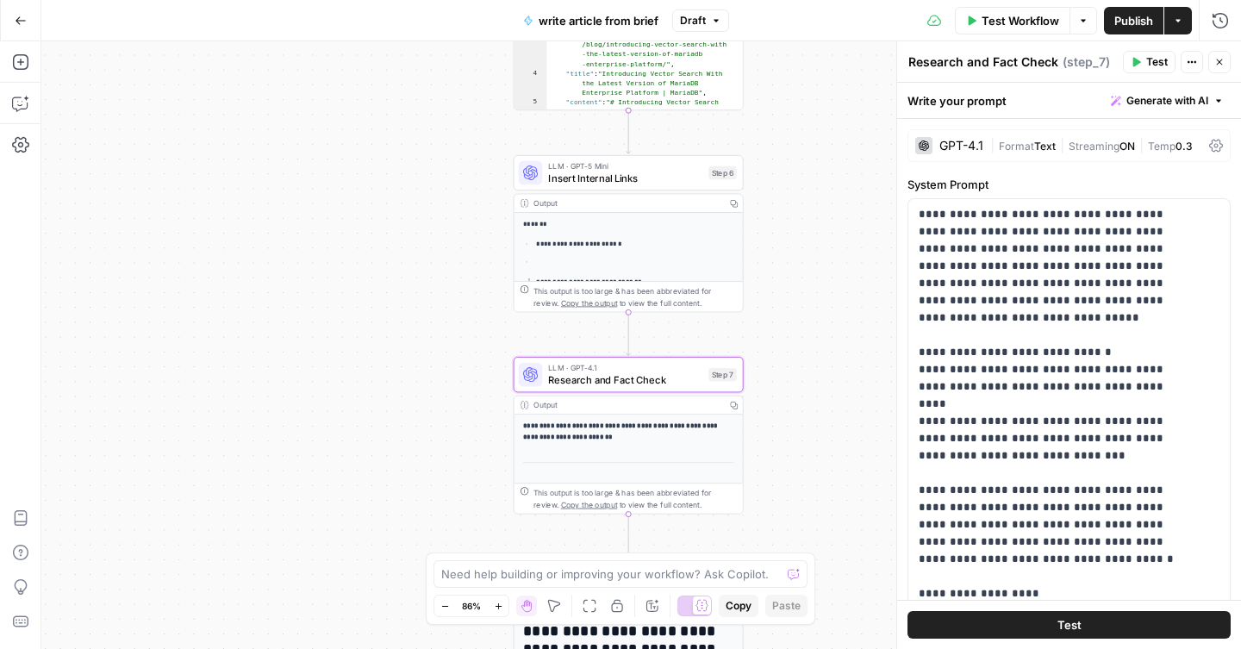
click at [1037, 140] on span "Text" at bounding box center [1045, 146] width 22 height 13
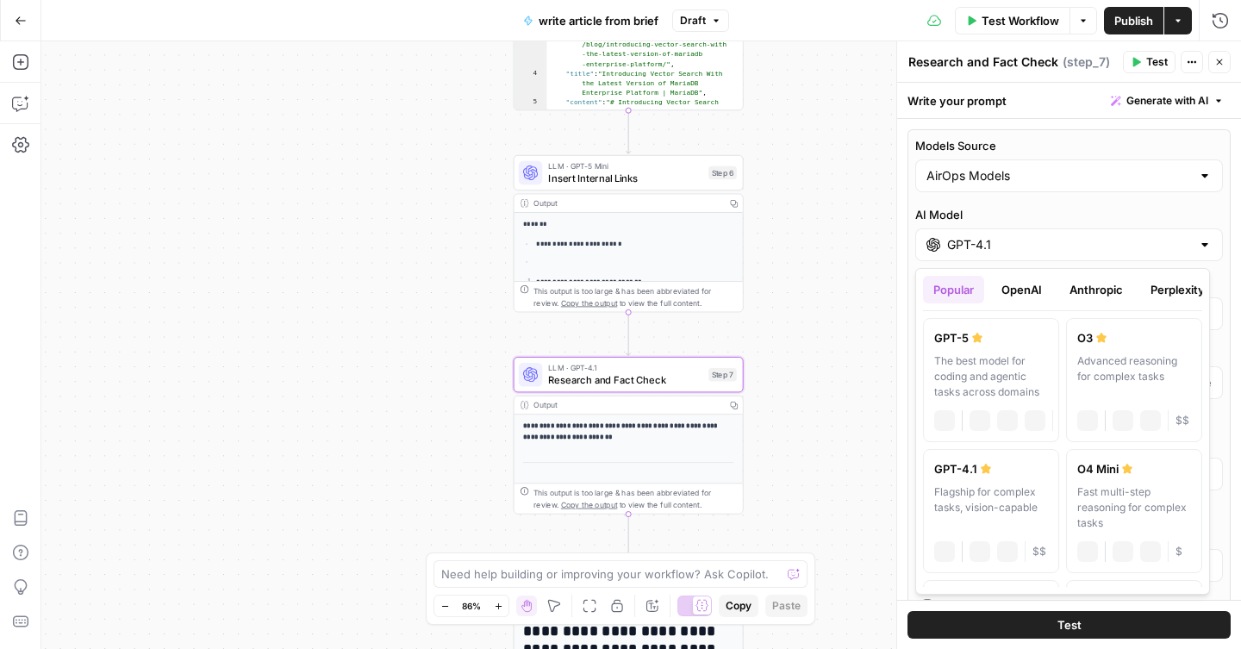
click at [1026, 244] on input "GPT-4.1" at bounding box center [1069, 244] width 244 height 17
click at [1168, 287] on button "Perplexity" at bounding box center [1177, 290] width 75 height 28
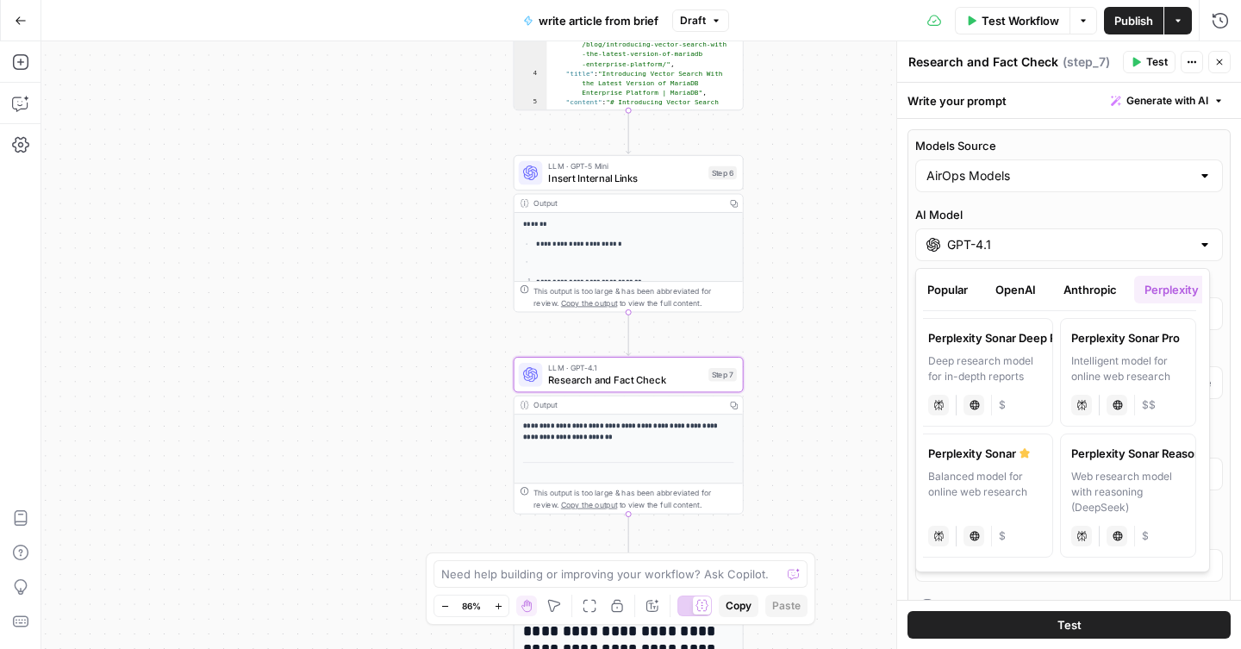
scroll to position [0, 0]
click at [1020, 497] on div "Balanced model for online web research" at bounding box center [991, 492] width 114 height 47
type input "Perplexity Sonar"
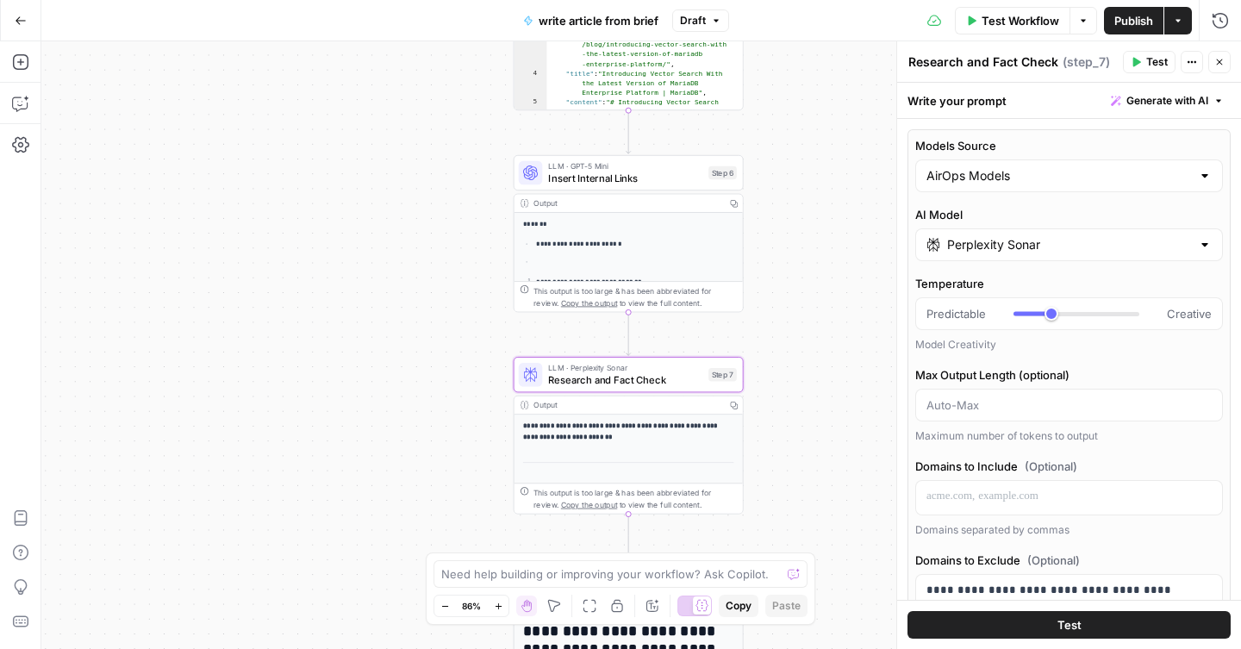
click at [1142, 65] on button "Test" at bounding box center [1149, 62] width 53 height 22
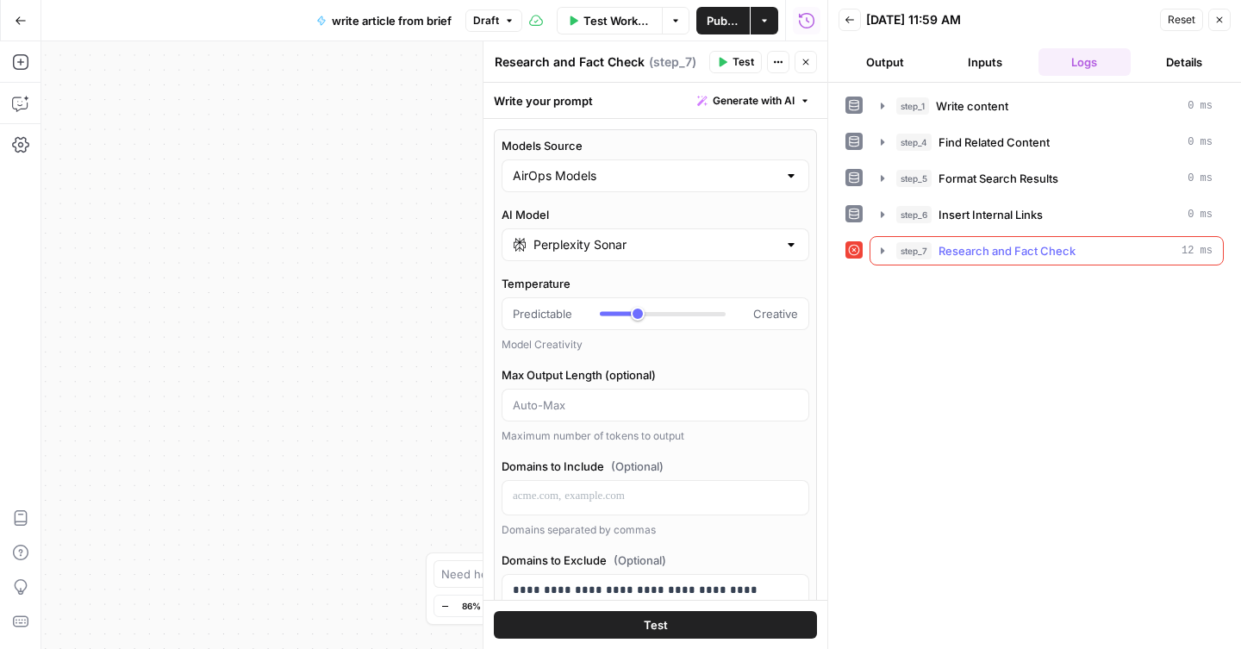
click at [1061, 254] on span "Research and Fact Check" at bounding box center [1006, 250] width 137 height 17
